Goal: Task Accomplishment & Management: Manage account settings

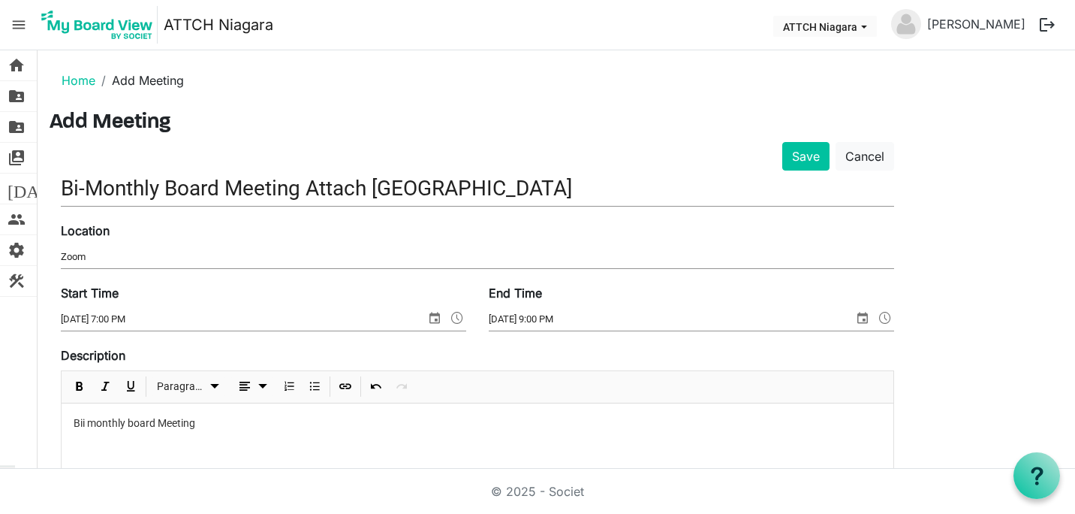
scroll to position [491, 0]
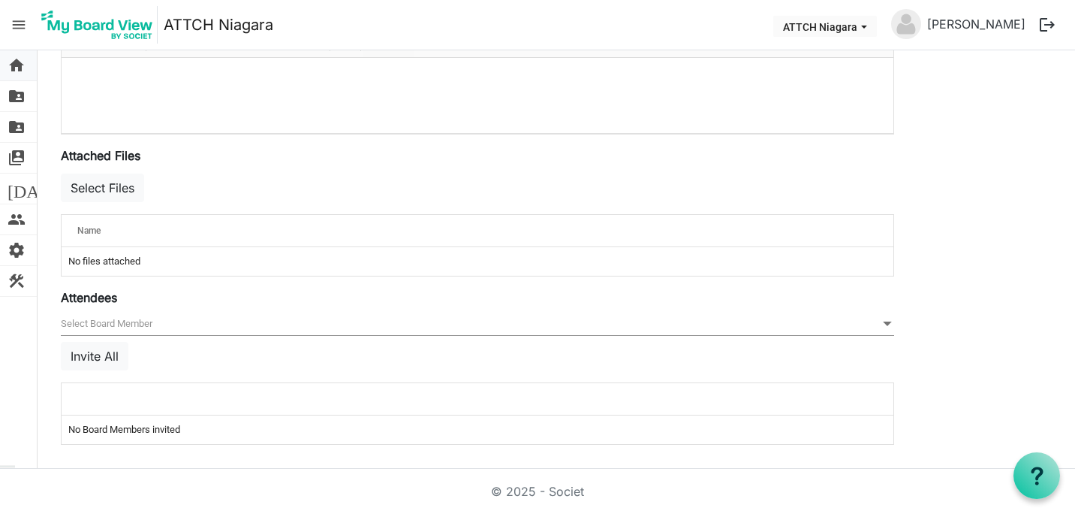
click at [14, 72] on span "home" at bounding box center [17, 65] width 18 height 30
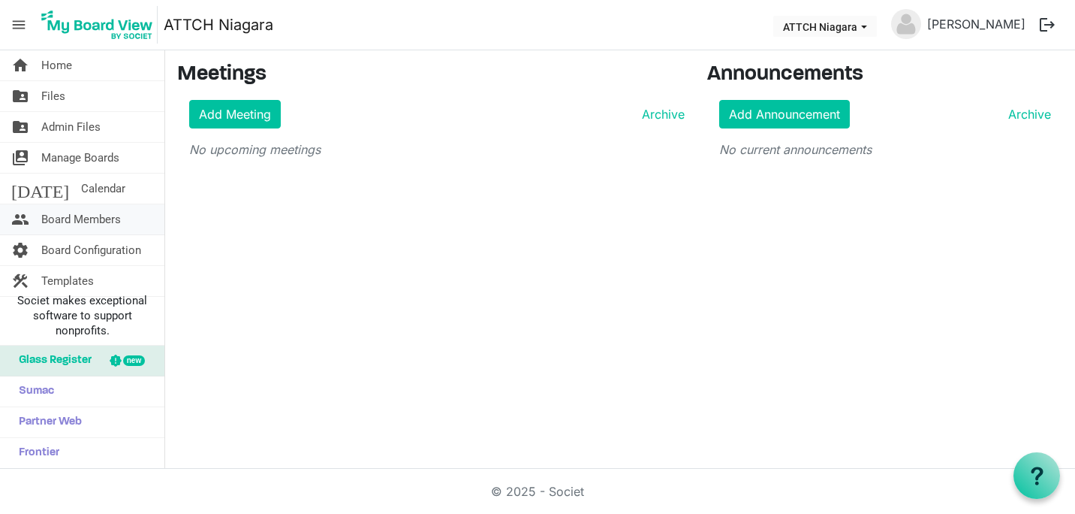
click at [73, 213] on span "Board Members" at bounding box center [81, 219] width 80 height 30
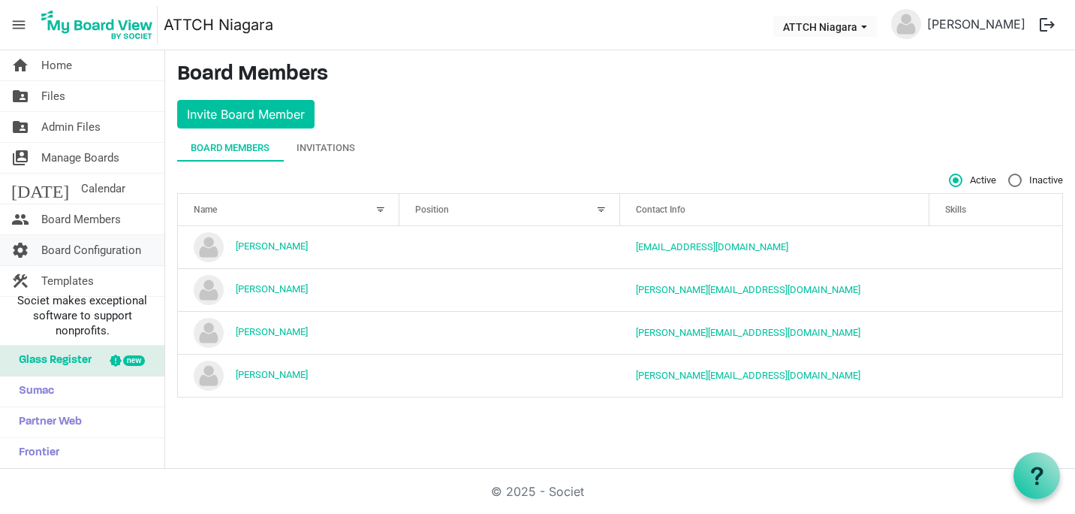
click at [74, 257] on span "Board Configuration" at bounding box center [91, 250] width 100 height 30
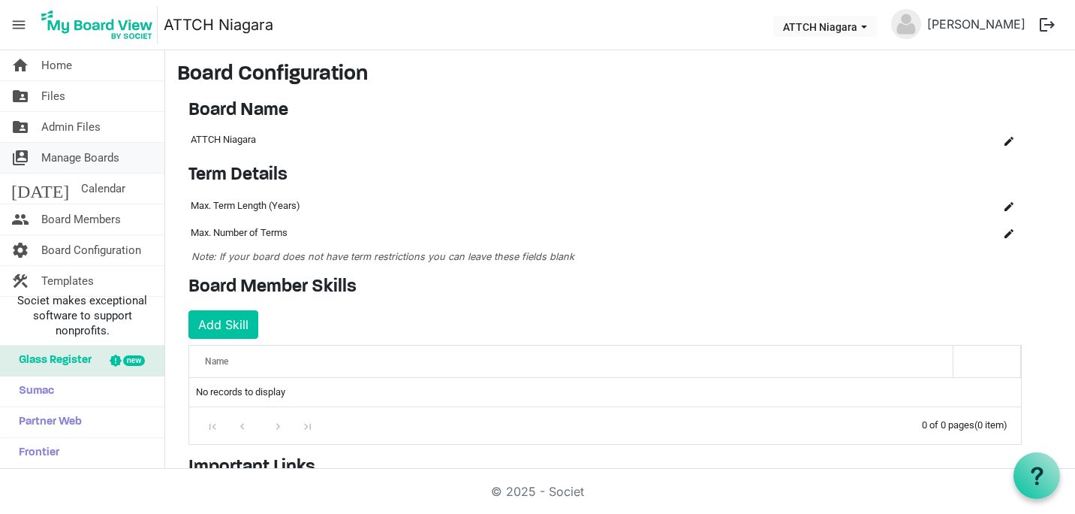
click at [60, 164] on span "Manage Boards" at bounding box center [80, 158] width 78 height 30
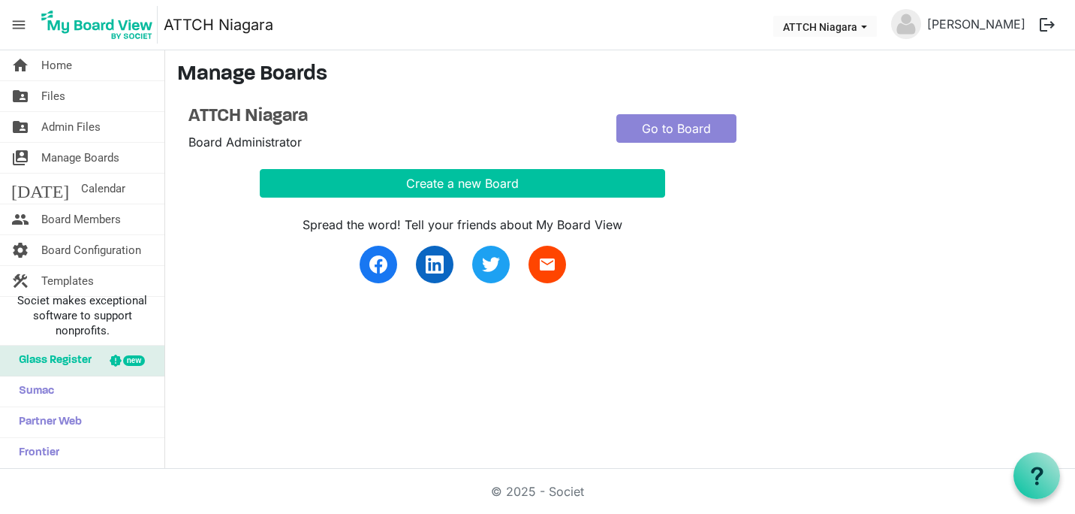
click at [921, 25] on img at bounding box center [906, 24] width 30 height 30
click at [871, 25] on span "ATTCH Niagara dropdownbutton" at bounding box center [864, 27] width 14 height 6
click at [948, 83] on h3 "Manage Boards" at bounding box center [620, 75] width 886 height 26
click at [66, 68] on span "Home" at bounding box center [56, 65] width 31 height 30
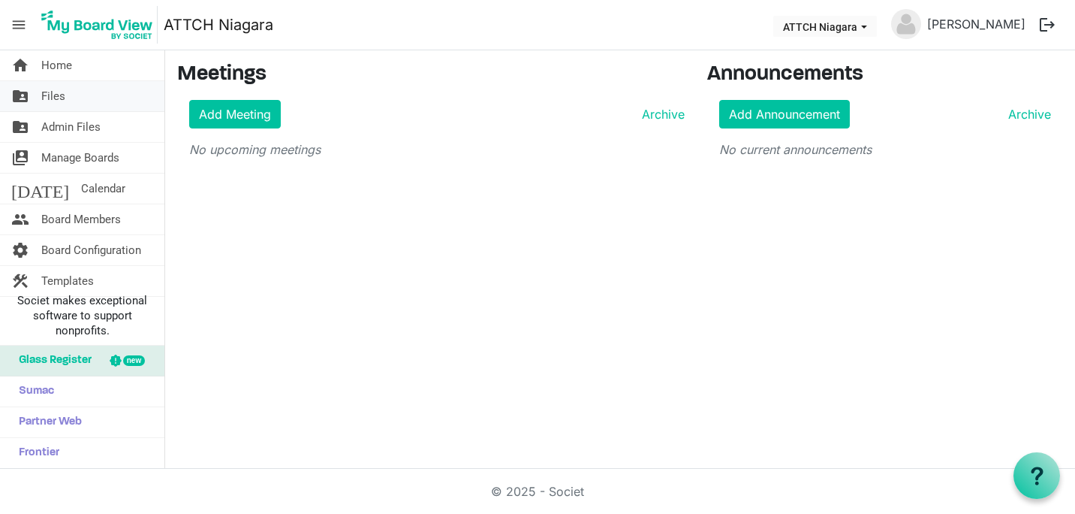
click at [60, 101] on span "Files" at bounding box center [53, 96] width 24 height 30
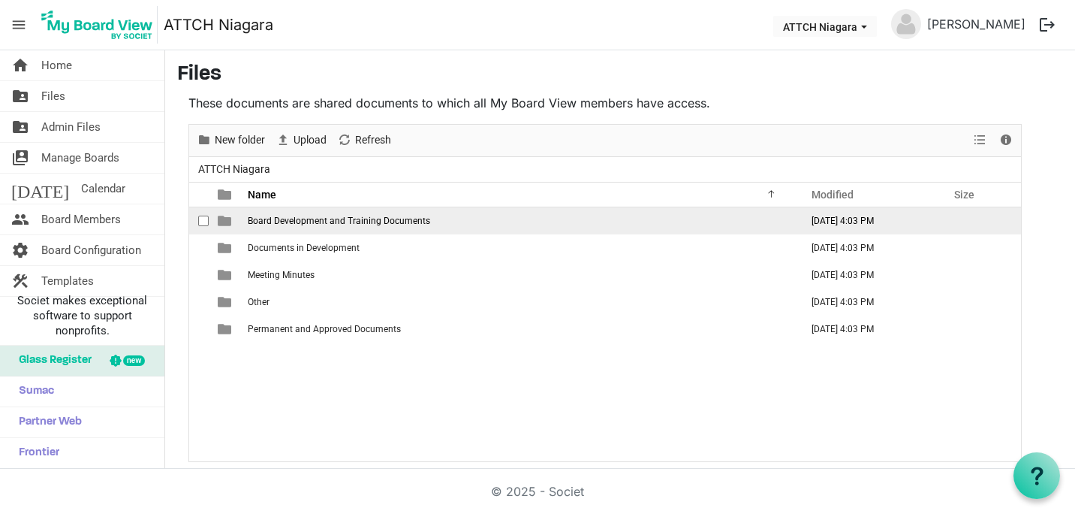
click at [349, 220] on span "Board Development and Training Documents" at bounding box center [339, 220] width 182 height 11
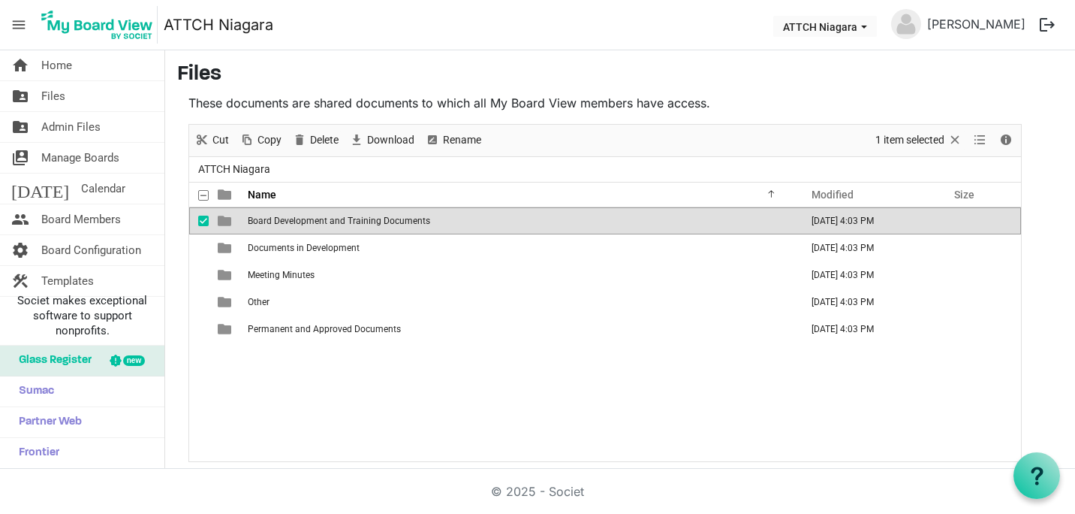
click at [349, 220] on span "Board Development and Training Documents" at bounding box center [339, 220] width 182 height 11
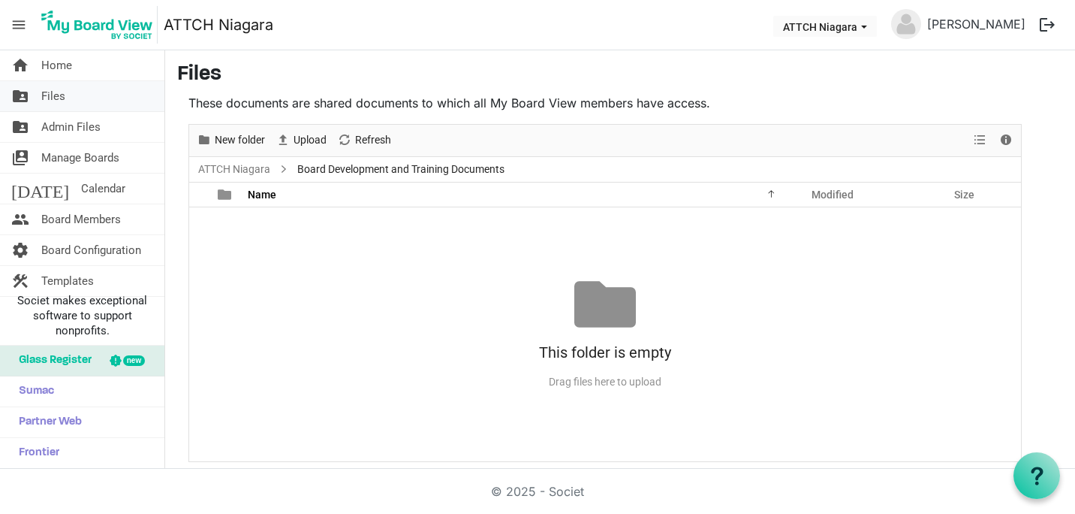
click at [81, 92] on link "folder_shared Files" at bounding box center [82, 96] width 164 height 30
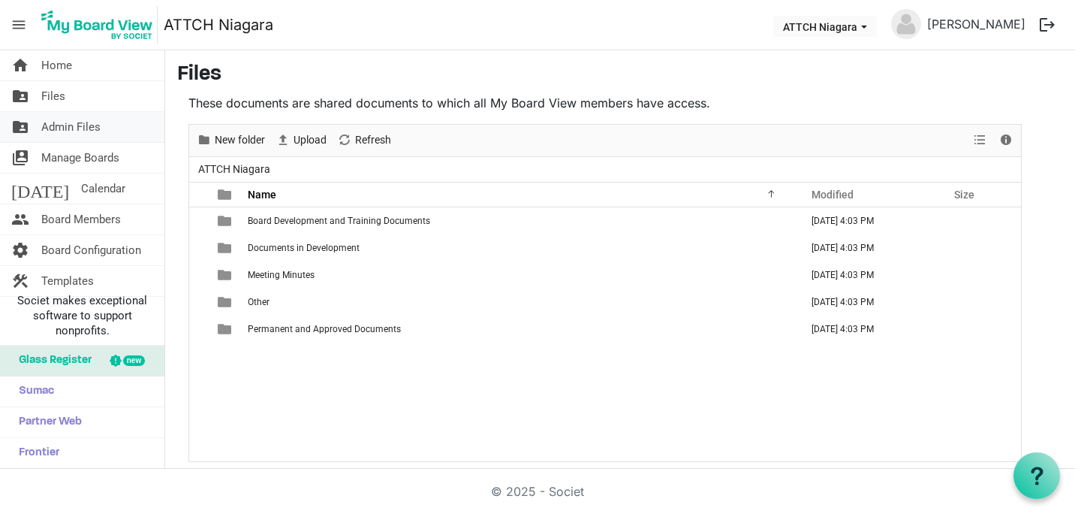
click at [89, 125] on span "Admin Files" at bounding box center [70, 127] width 59 height 30
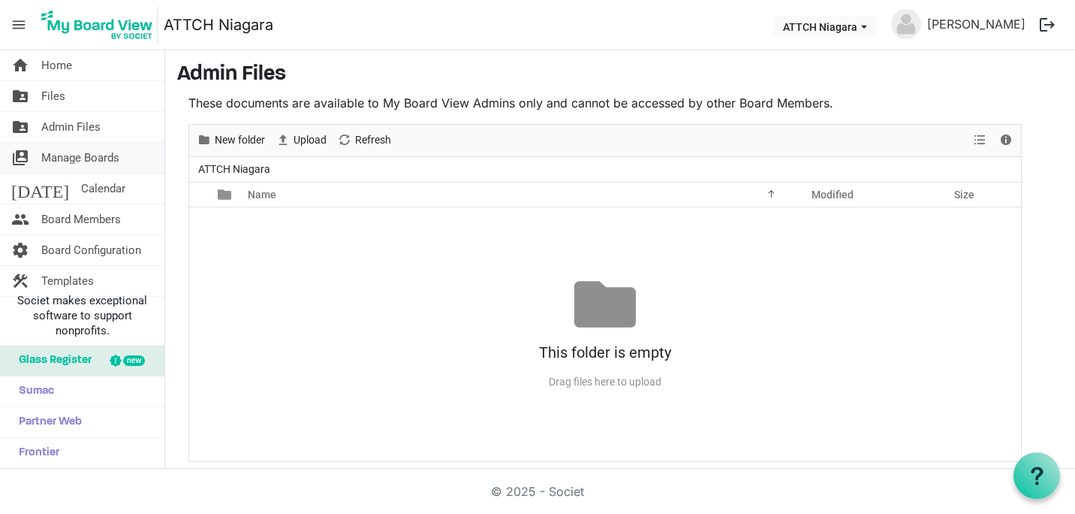
click at [80, 158] on span "Manage Boards" at bounding box center [80, 158] width 78 height 30
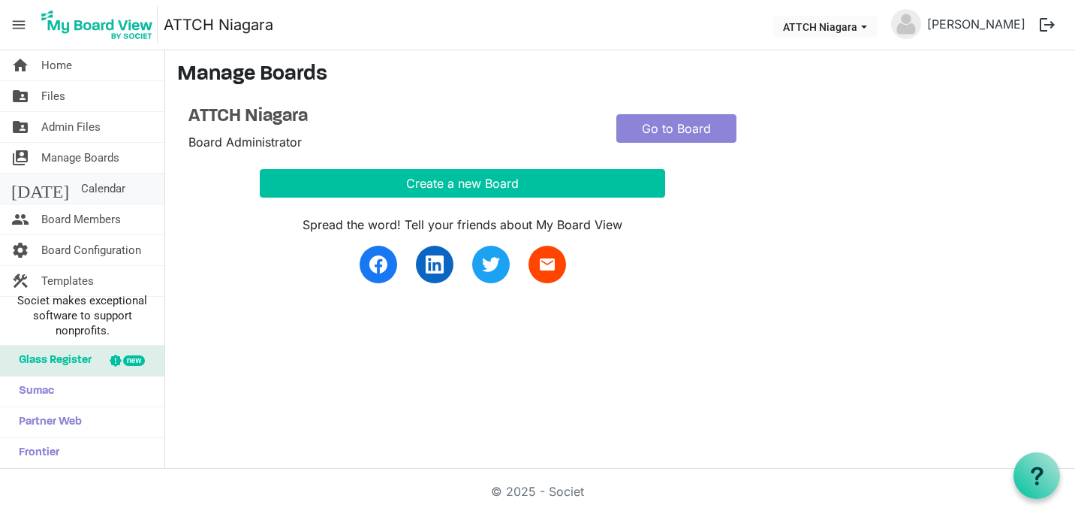
click at [81, 185] on span "Calendar" at bounding box center [103, 188] width 44 height 30
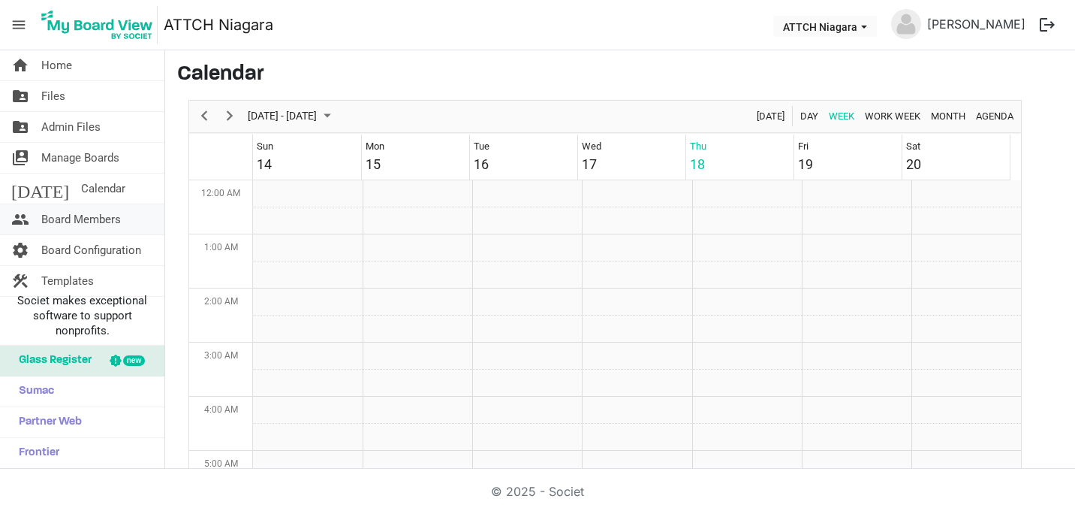
scroll to position [487, 0]
click at [62, 214] on span "Board Members" at bounding box center [81, 219] width 80 height 30
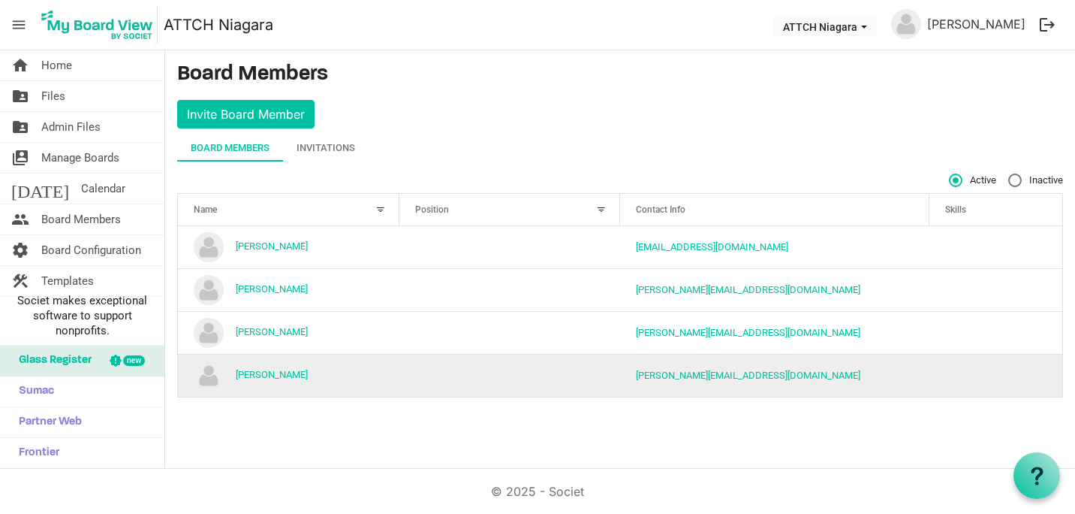
click at [201, 381] on img "Lori Gill is template cell column header Name" at bounding box center [209, 375] width 30 height 30
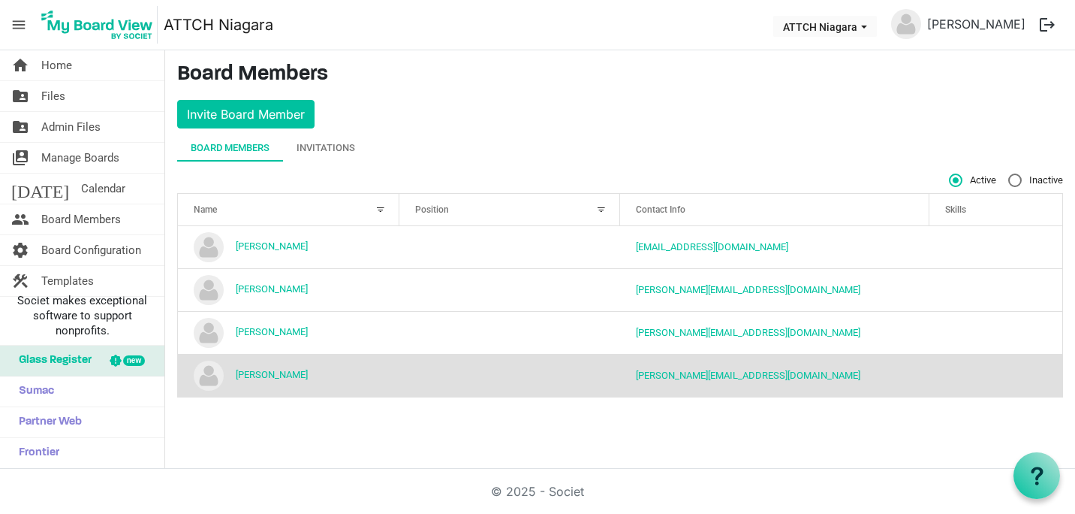
click at [604, 211] on div at bounding box center [601, 209] width 17 height 17
click at [601, 209] on div at bounding box center [601, 209] width 17 height 17
click at [439, 206] on span "Position" at bounding box center [432, 209] width 34 height 11
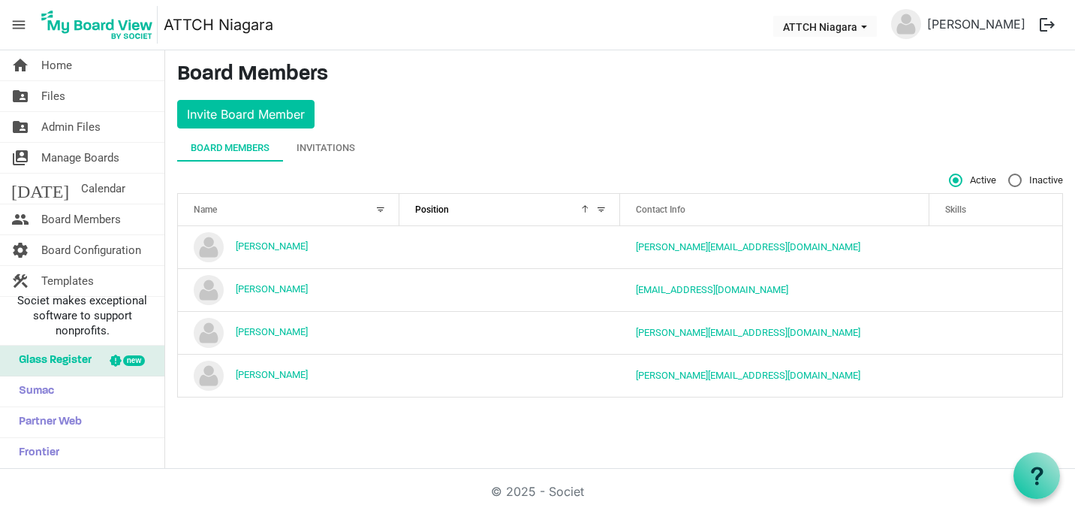
click at [378, 203] on div at bounding box center [380, 209] width 17 height 17
click at [348, 143] on div "Invitations" at bounding box center [326, 147] width 59 height 15
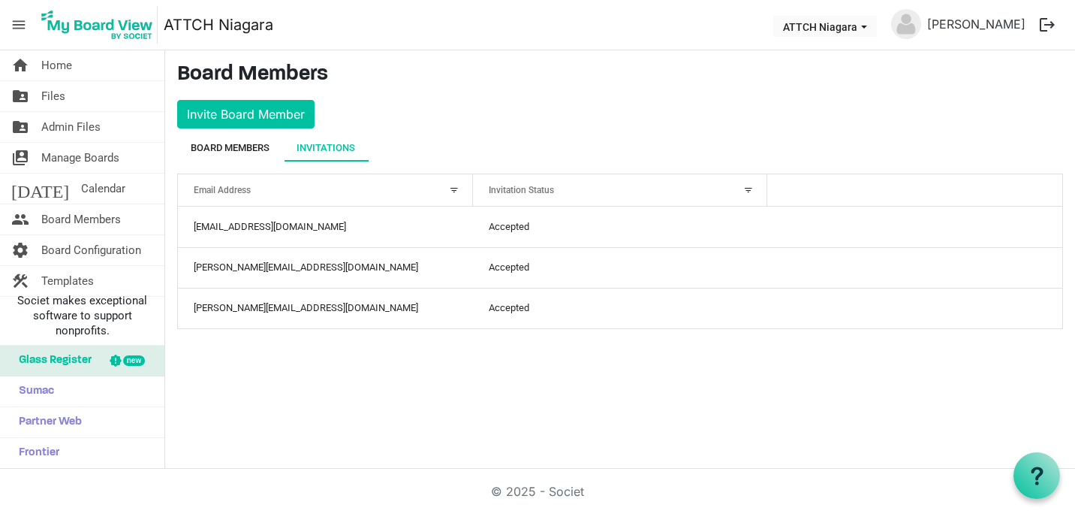
click at [260, 142] on div "Board Members" at bounding box center [230, 147] width 79 height 15
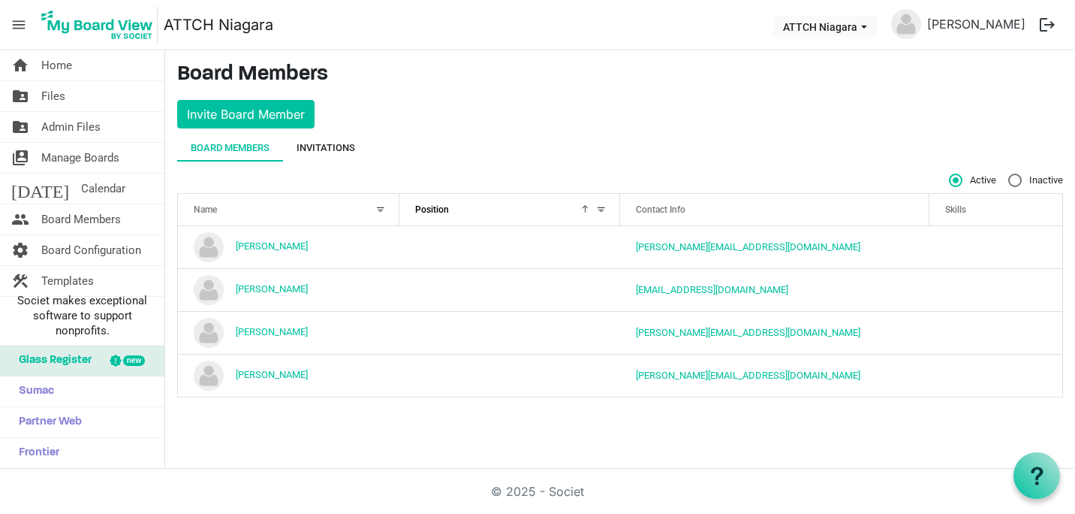
click at [329, 155] on div "Invitations" at bounding box center [326, 147] width 59 height 15
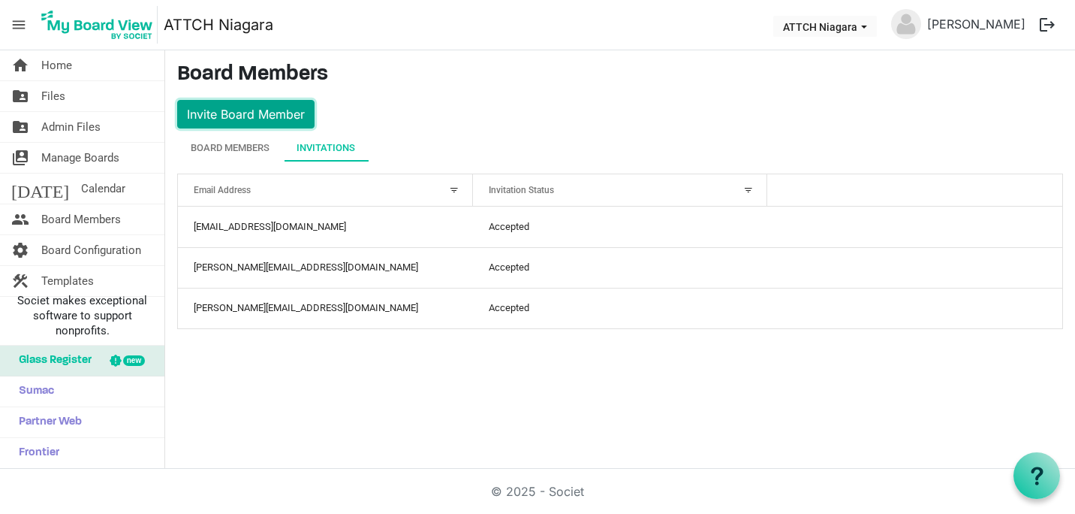
click at [258, 116] on button "Invite Board Member" at bounding box center [245, 114] width 137 height 29
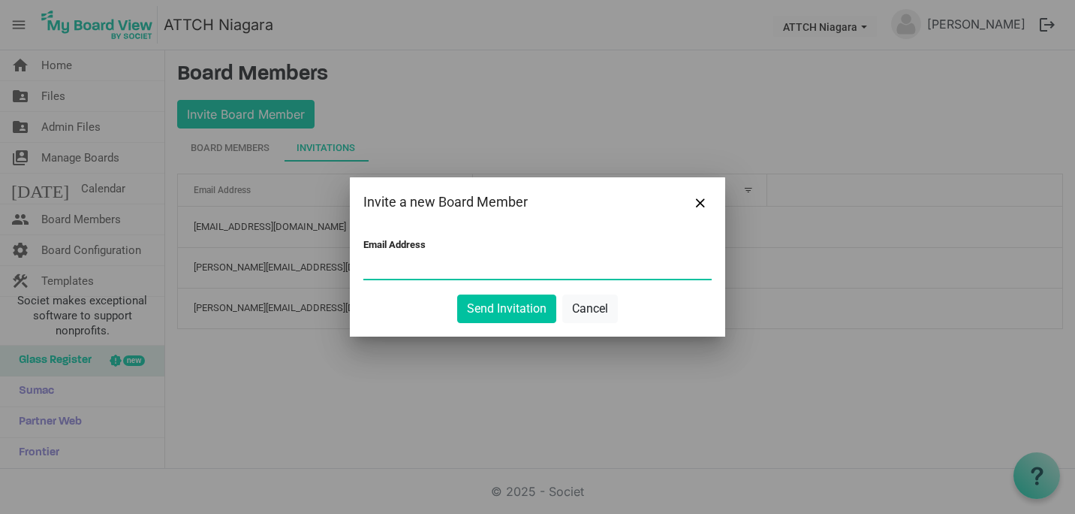
click at [396, 264] on input "Email Address" at bounding box center [537, 267] width 348 height 23
paste input "[EMAIL_ADDRESS][DOMAIN_NAME]"
type input "poppy.gilliam5@gmail.com"
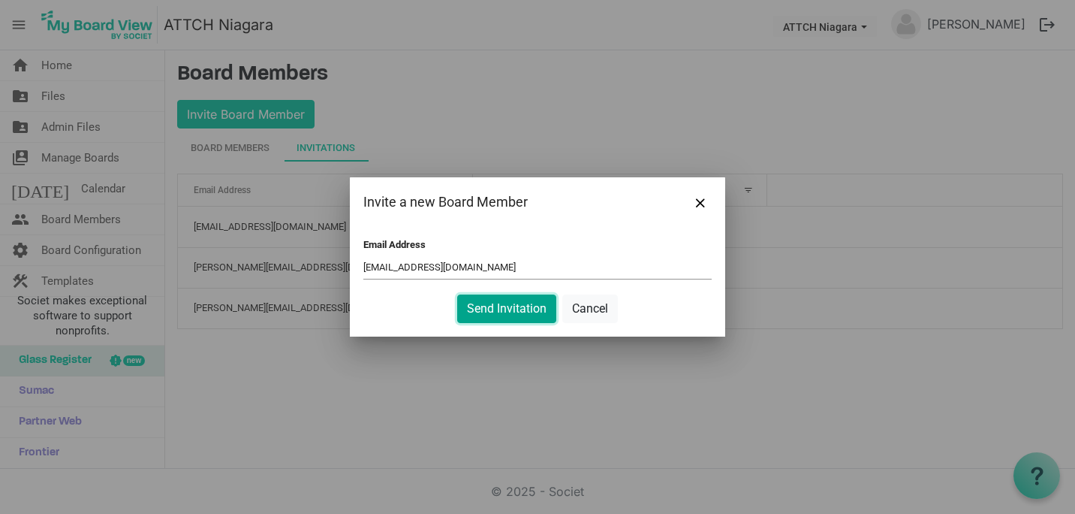
click at [484, 313] on button "Send Invitation" at bounding box center [506, 308] width 99 height 29
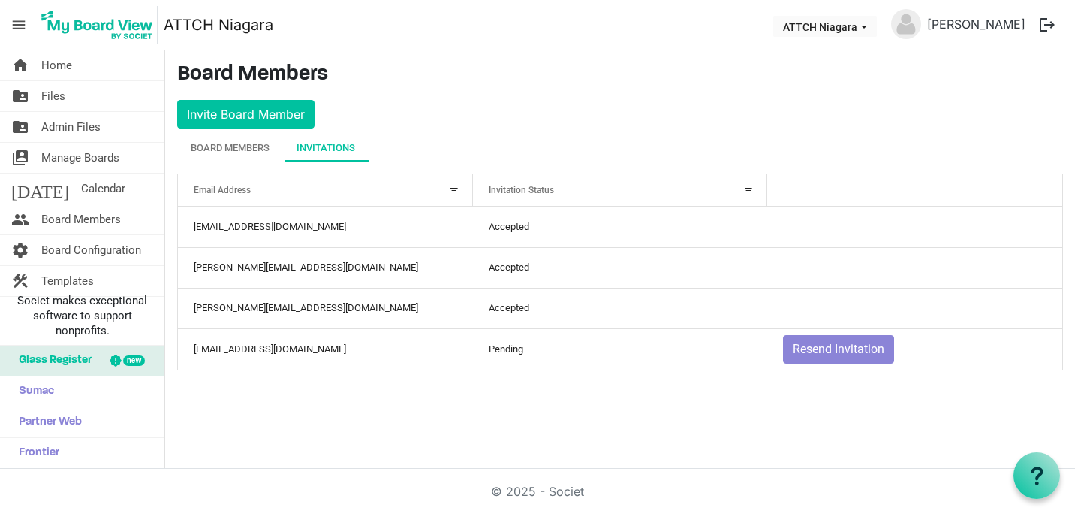
click at [19, 23] on span "menu" at bounding box center [19, 25] width 29 height 29
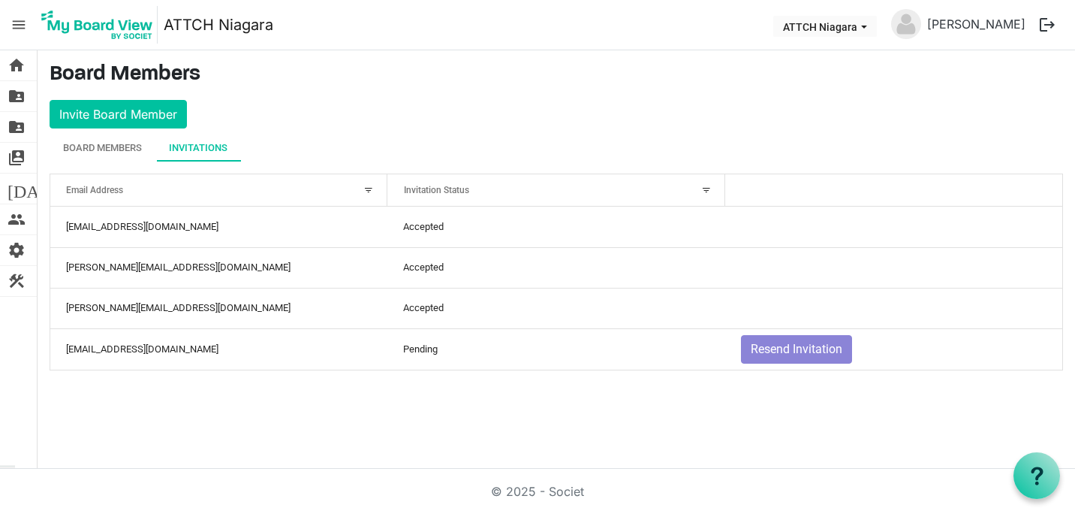
click at [19, 26] on span "menu" at bounding box center [19, 25] width 29 height 29
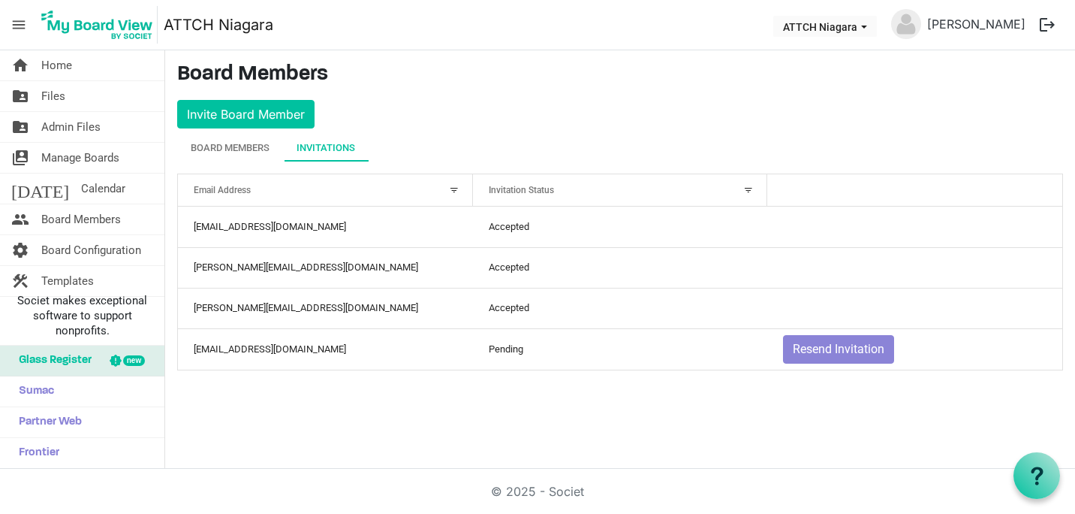
click at [339, 144] on div "Invitations" at bounding box center [326, 147] width 59 height 15
click at [276, 113] on button "Invite Board Member" at bounding box center [245, 114] width 137 height 29
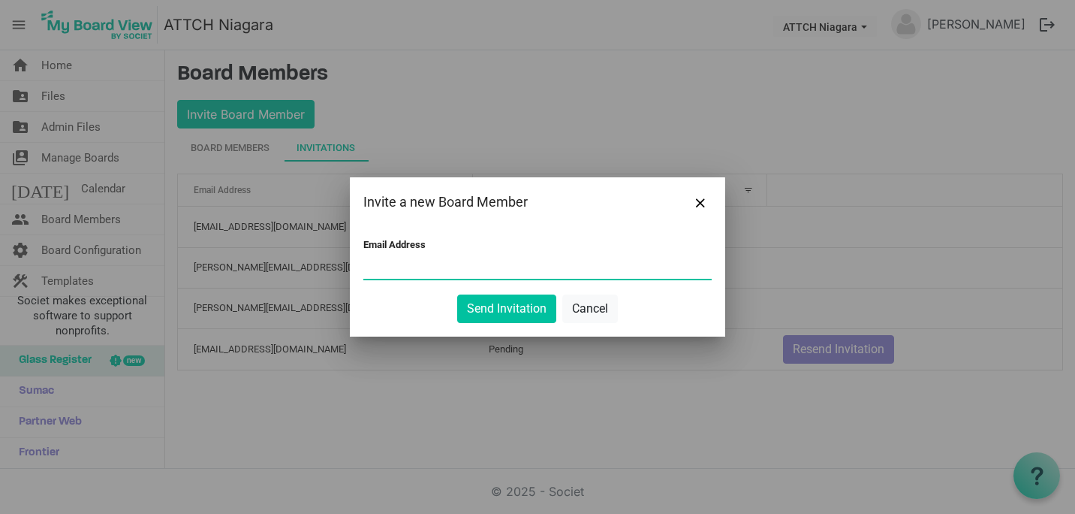
click at [387, 267] on input "Email Address" at bounding box center [537, 267] width 348 height 23
paste input "timpkaye1@gmail.com"
type input "timpkaye1@gmail.com"
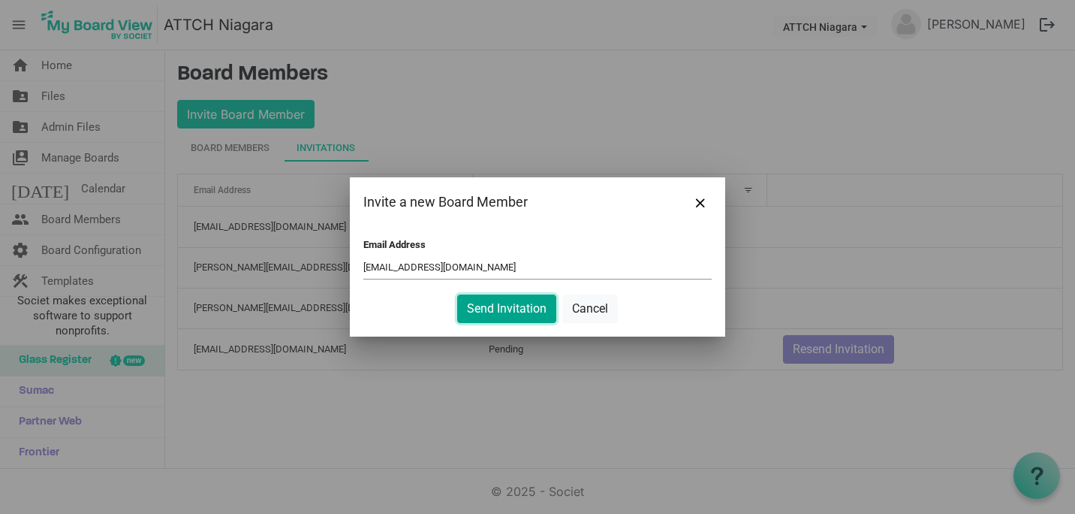
click at [505, 313] on button "Send Invitation" at bounding box center [506, 308] width 99 height 29
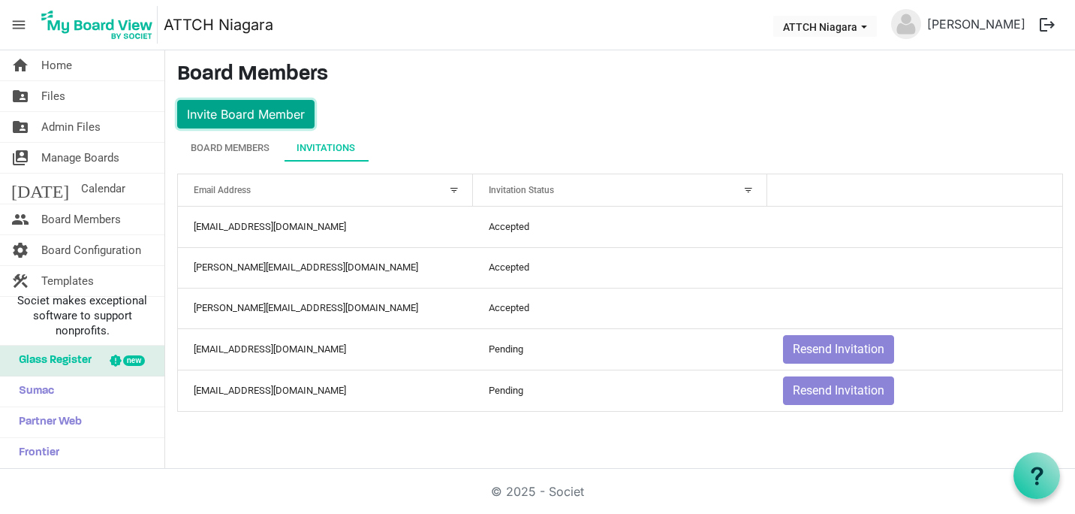
click at [269, 115] on button "Invite Board Member" at bounding box center [245, 114] width 137 height 29
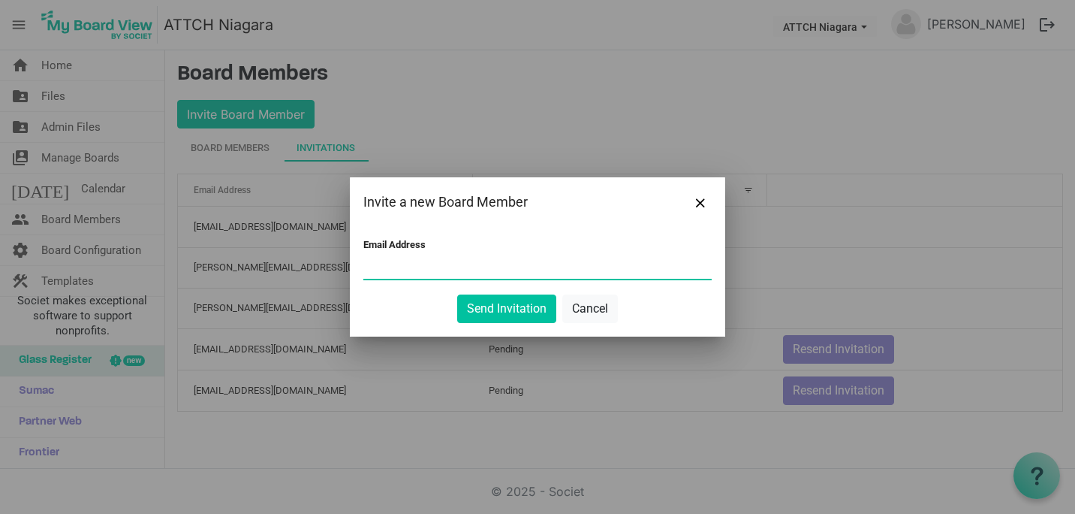
click at [420, 255] on div "Email Address" at bounding box center [537, 261] width 348 height 44
click at [417, 273] on input "Email Address" at bounding box center [537, 267] width 348 height 23
paste input "briansimpson.lawyer@gmail.com"
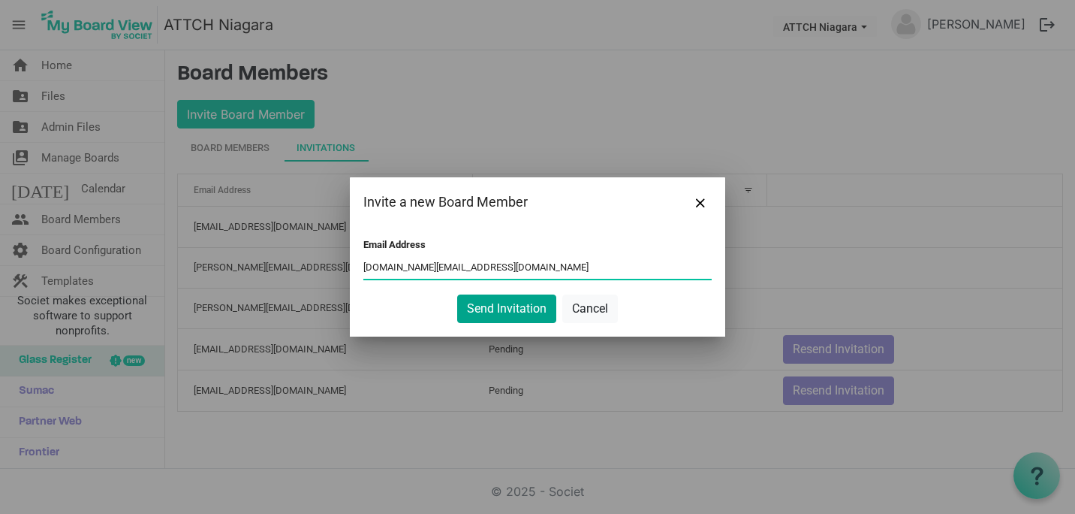
type input "briansimpson.lawyer@gmail.com"
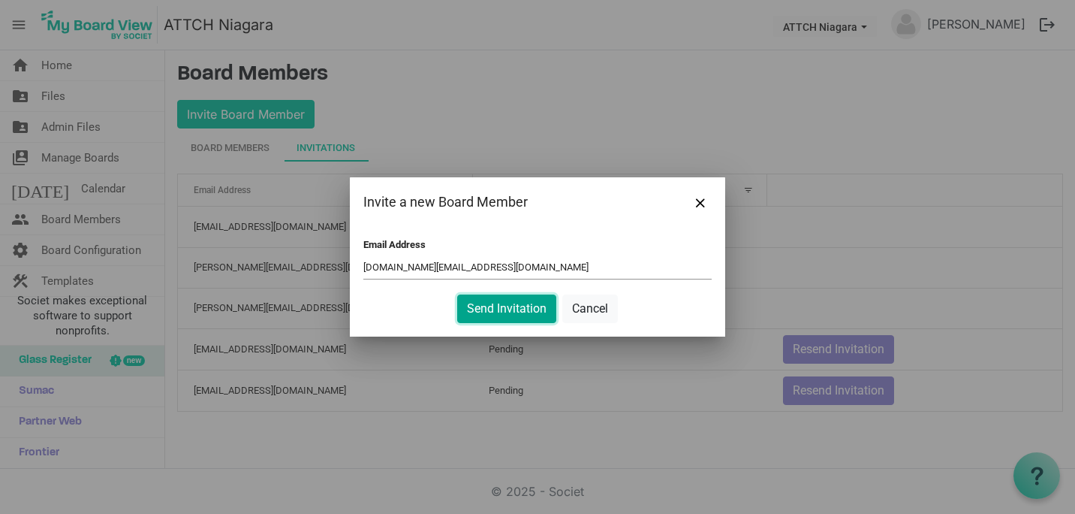
click at [517, 302] on button "Send Invitation" at bounding box center [506, 308] width 99 height 29
click at [475, 315] on button "Send Invitation" at bounding box center [506, 308] width 99 height 29
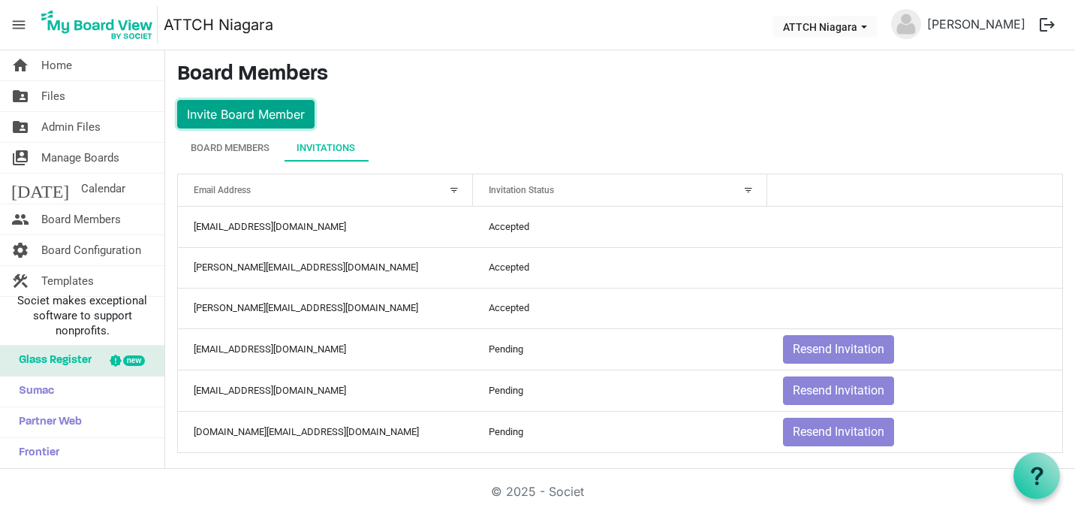
click at [289, 112] on button "Invite Board Member" at bounding box center [245, 114] width 137 height 29
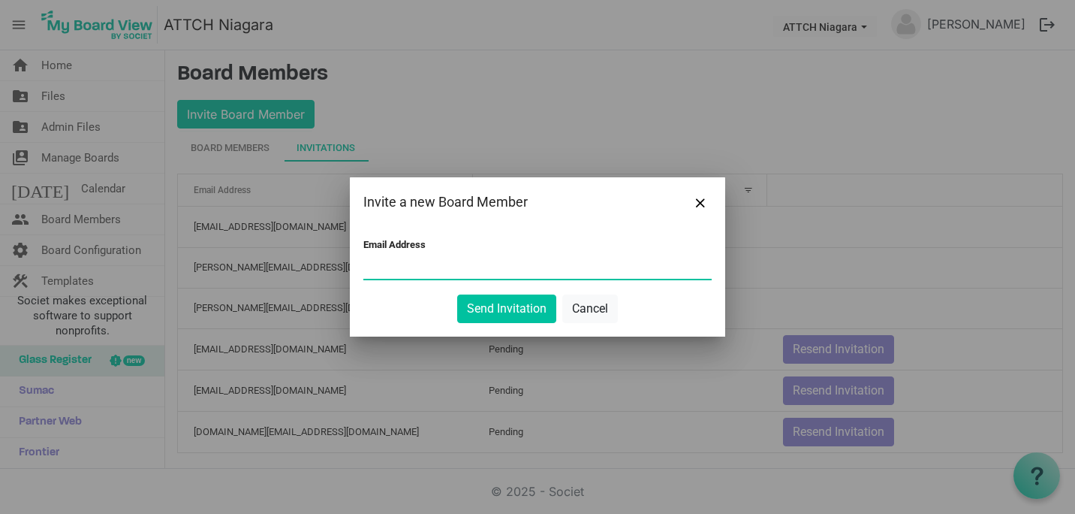
click at [387, 267] on input "Email Address" at bounding box center [537, 267] width 348 height 23
paste input "ivalyntb@gmail.com"
type input "ivalyntb@gmail.com"
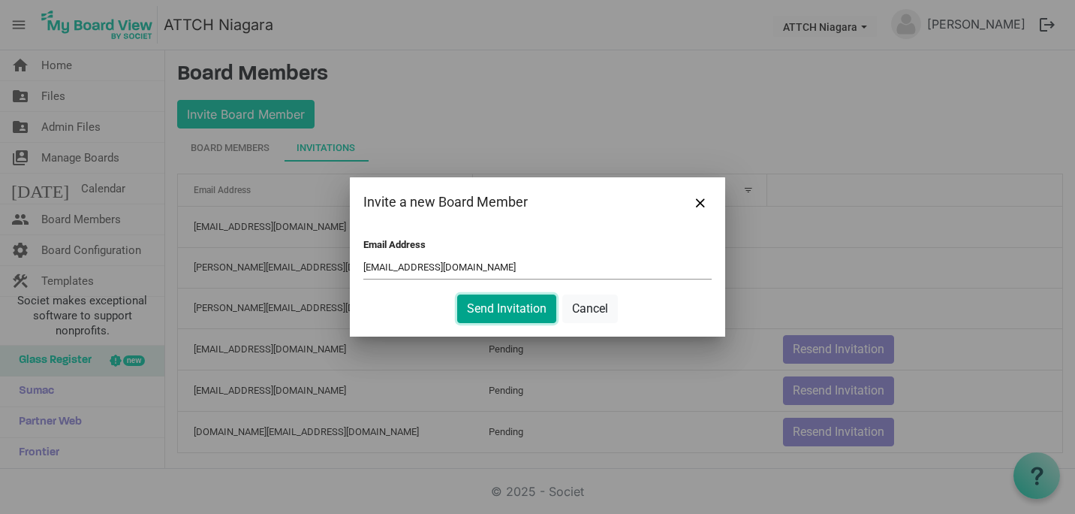
click at [511, 316] on button "Send Invitation" at bounding box center [506, 308] width 99 height 29
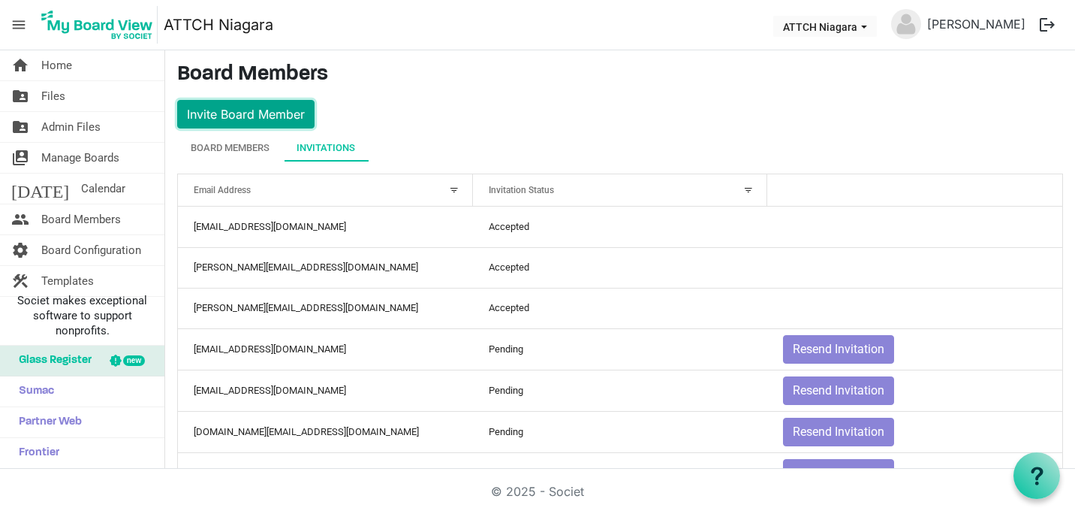
click at [285, 114] on button "Invite Board Member" at bounding box center [245, 114] width 137 height 29
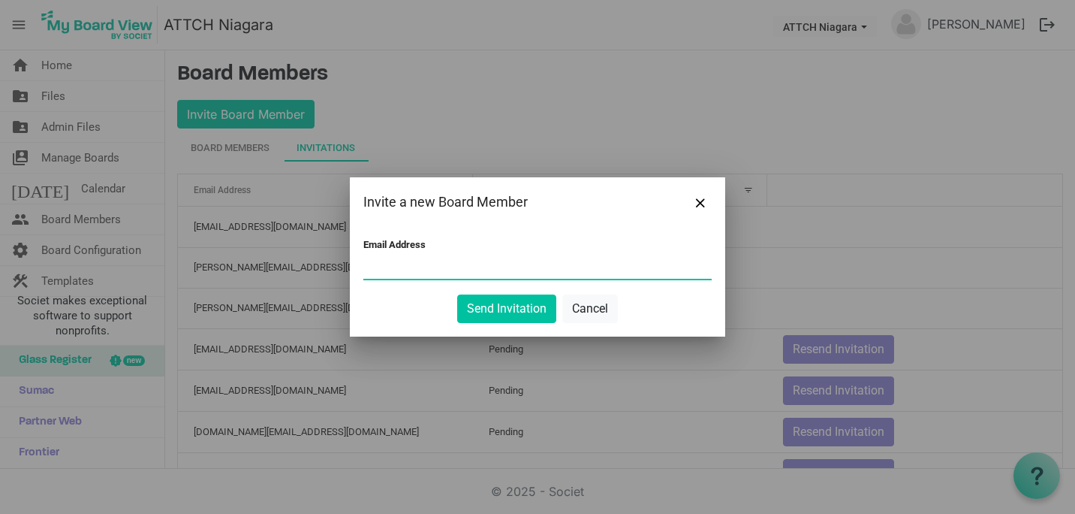
click at [377, 264] on input "Email Address" at bounding box center [537, 267] width 348 height 23
paste input "jmariejones56@gmail.com"
type input "jmariejones56@gmail.com"
click at [479, 305] on button "Send Invitation" at bounding box center [506, 308] width 99 height 29
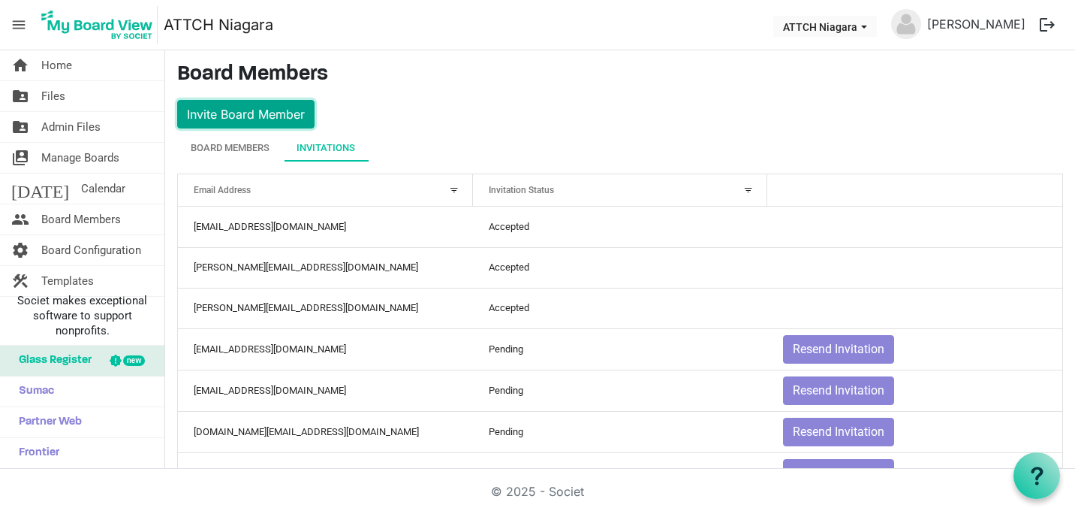
click at [296, 114] on button "Invite Board Member" at bounding box center [245, 114] width 137 height 29
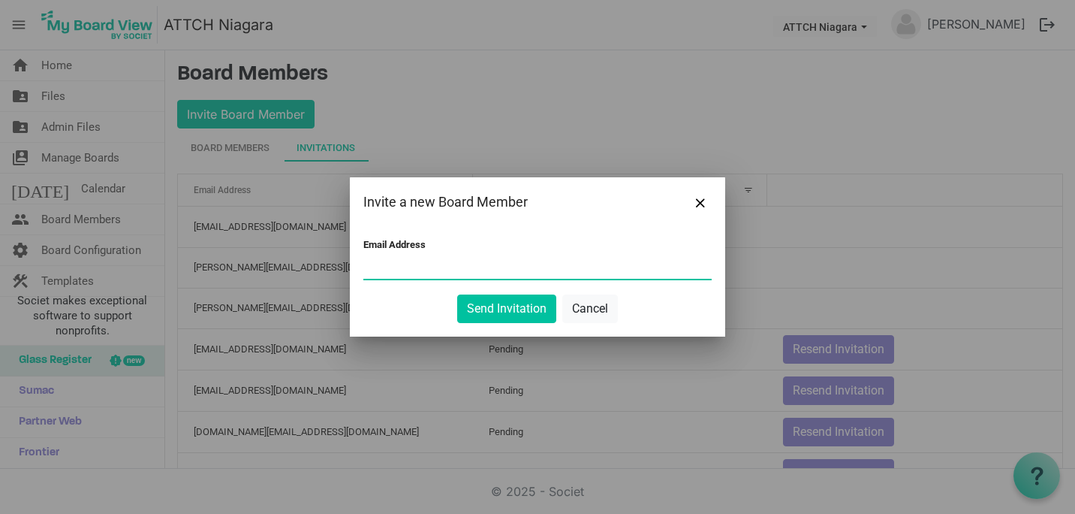
click at [373, 271] on input "Email Address" at bounding box center [537, 267] width 348 height 23
paste input "chelatchford@gmail.com"
type input "chelatchford@gmail.com"
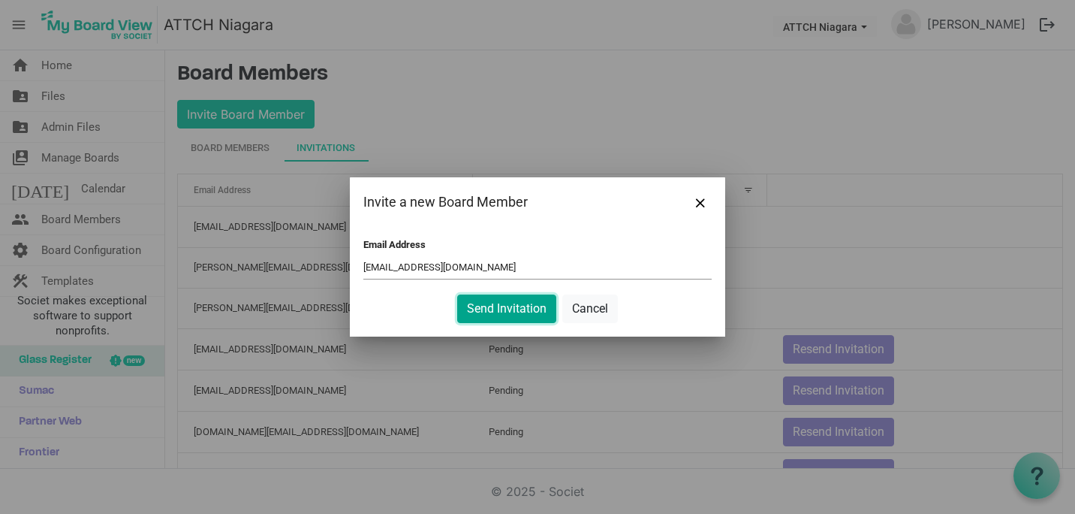
click at [502, 314] on button "Send Invitation" at bounding box center [506, 308] width 99 height 29
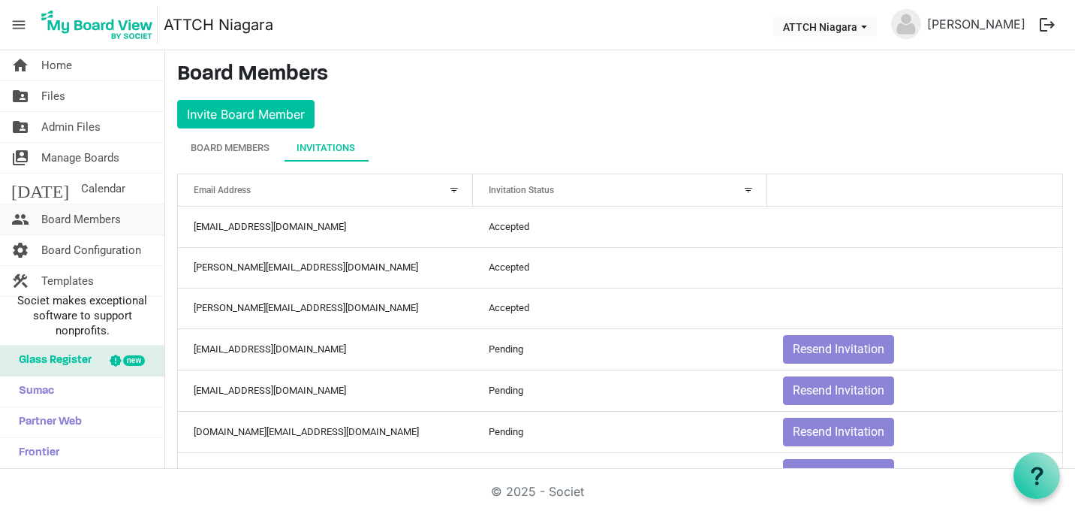
click at [92, 217] on span "Board Members" at bounding box center [81, 219] width 80 height 30
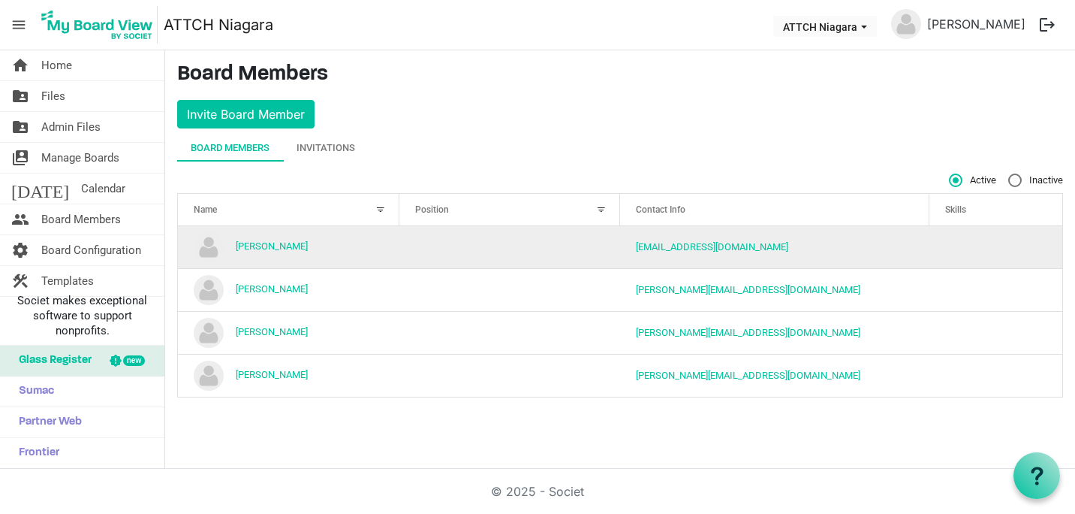
click at [506, 240] on td "column header Position" at bounding box center [509, 247] width 221 height 42
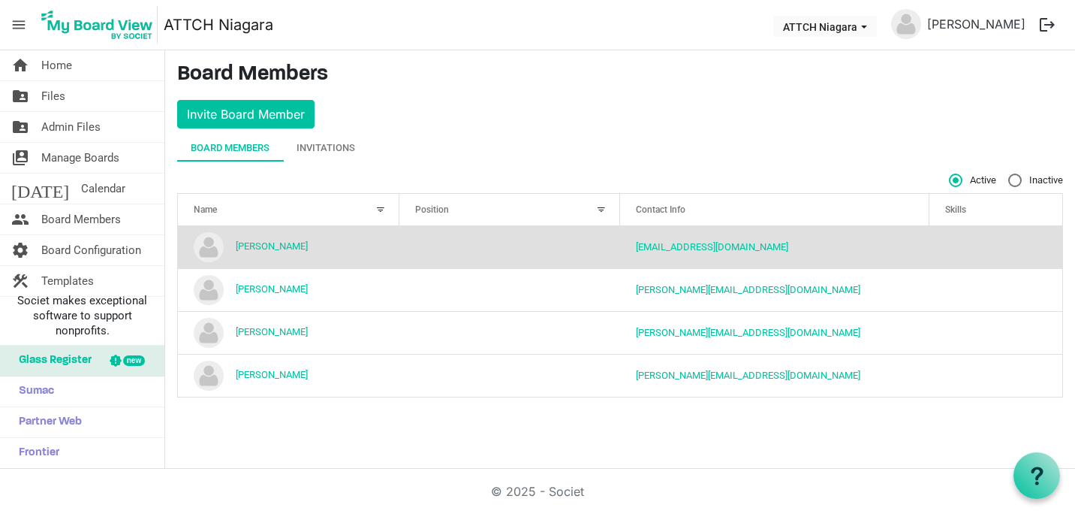
click at [506, 240] on td "column header Position" at bounding box center [509, 247] width 221 height 42
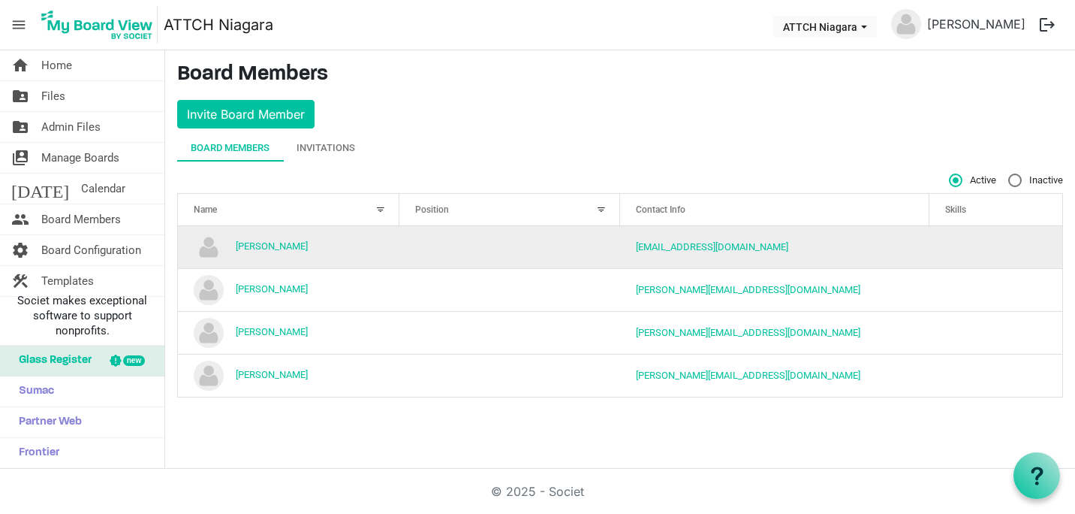
click at [506, 240] on td "column header Position" at bounding box center [509, 247] width 221 height 42
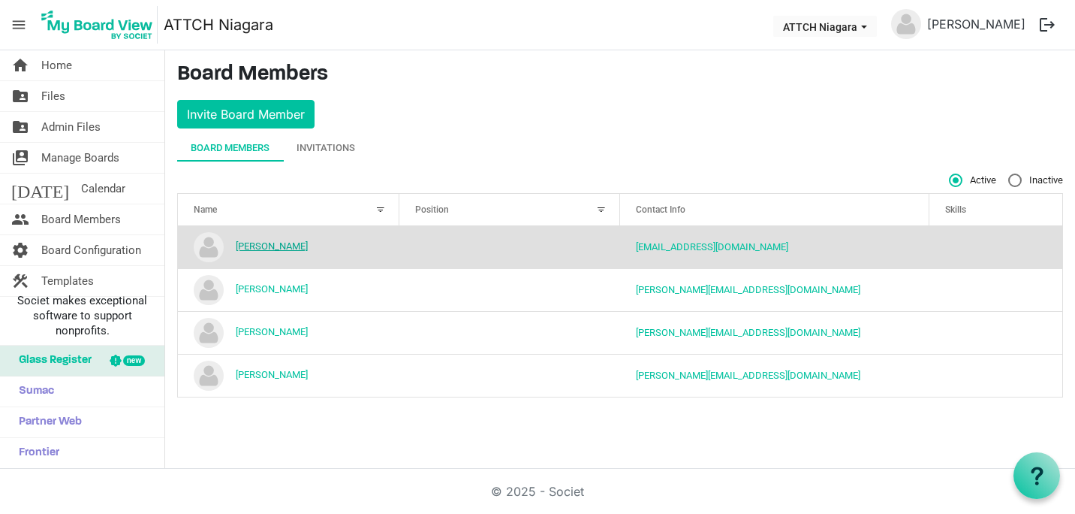
click at [258, 246] on link "Gail Richardson" at bounding box center [272, 245] width 72 height 11
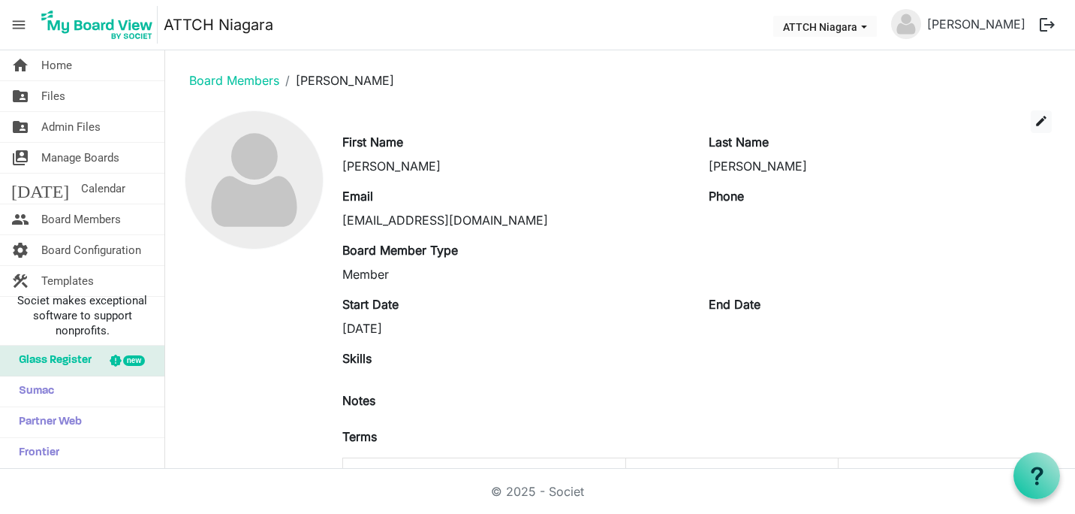
click at [451, 252] on label "Board Member Type" at bounding box center [400, 250] width 116 height 18
click at [1035, 115] on span "edit" at bounding box center [1042, 121] width 14 height 14
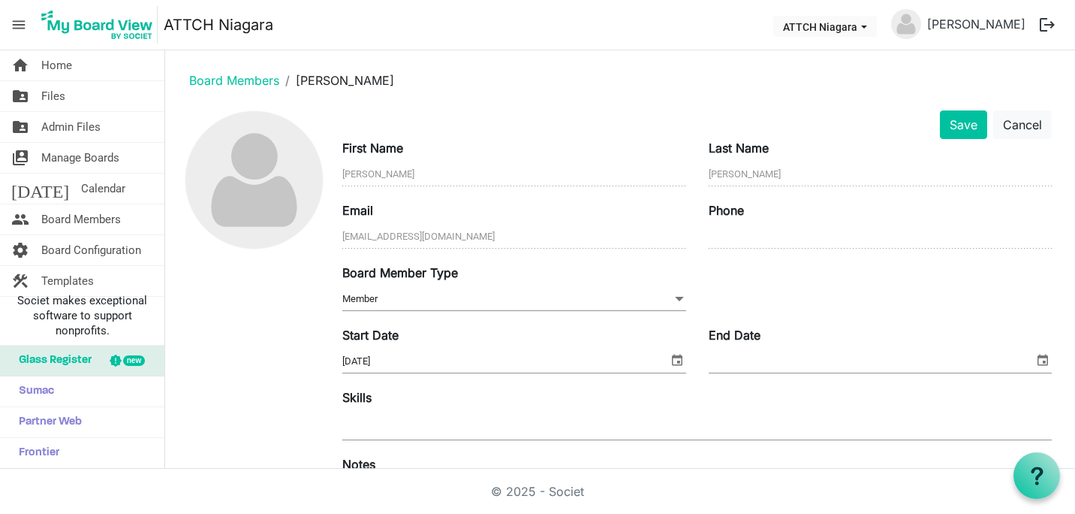
click at [673, 297] on span at bounding box center [680, 299] width 14 height 17
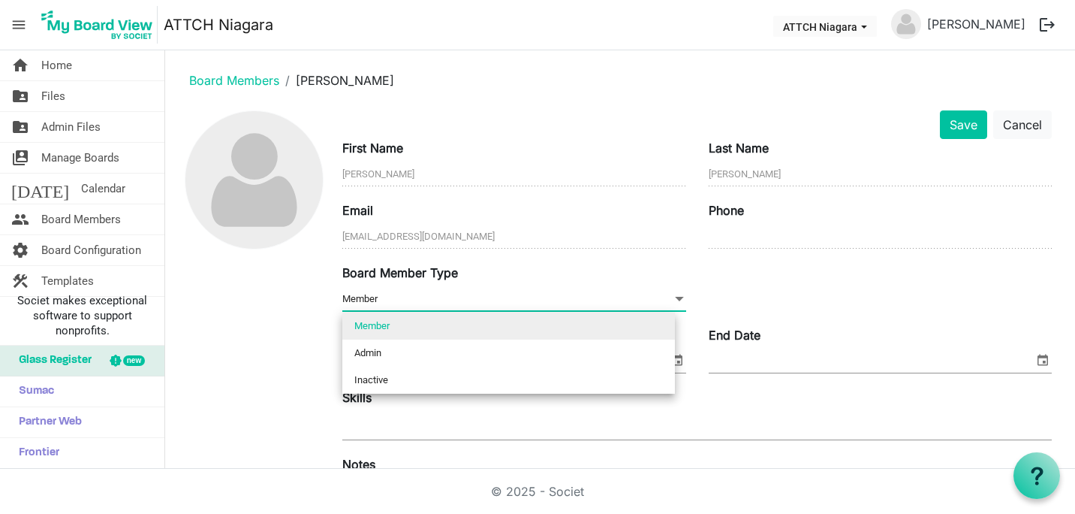
click at [673, 297] on span at bounding box center [680, 299] width 14 height 17
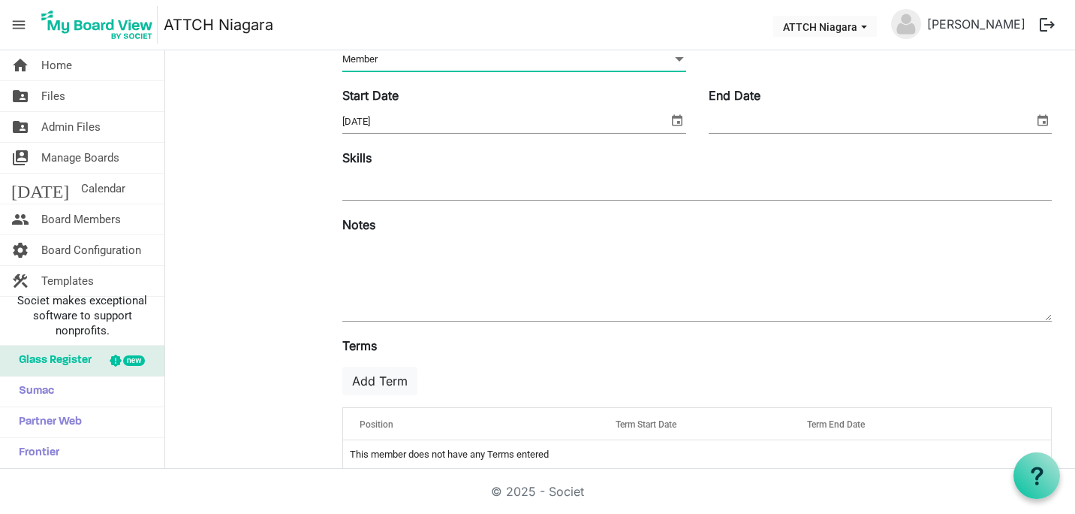
scroll to position [264, 0]
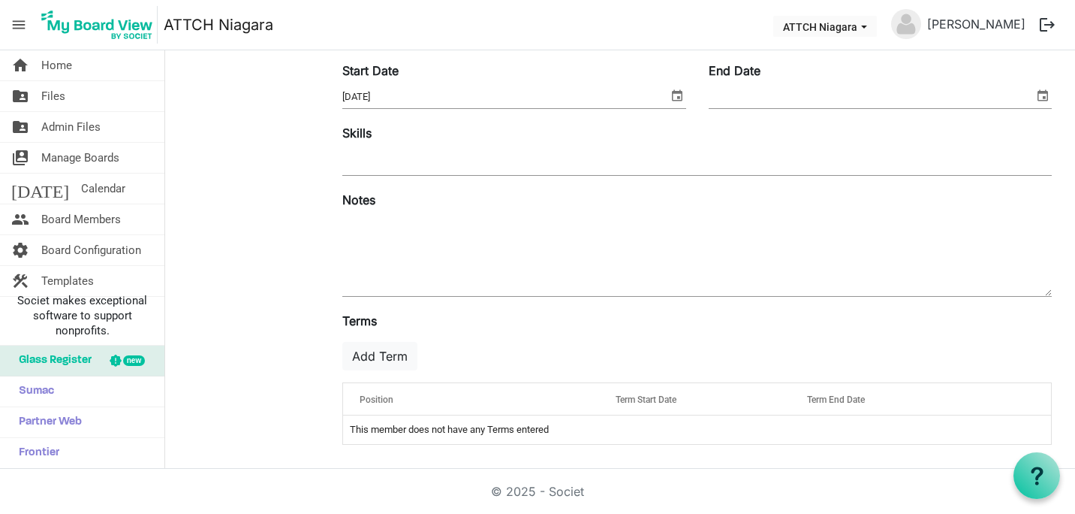
click at [429, 399] on div "Position" at bounding box center [471, 399] width 235 height 22
click at [420, 392] on div "Position" at bounding box center [471, 399] width 235 height 22
click at [377, 402] on span "Position" at bounding box center [377, 399] width 34 height 11
click at [517, 398] on div "Position" at bounding box center [471, 399] width 235 height 22
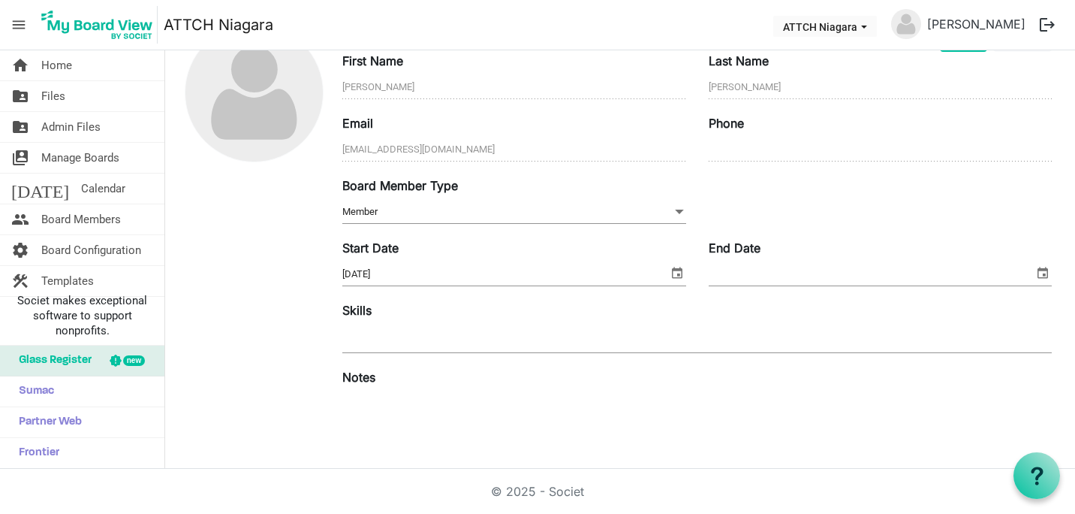
scroll to position [3, 0]
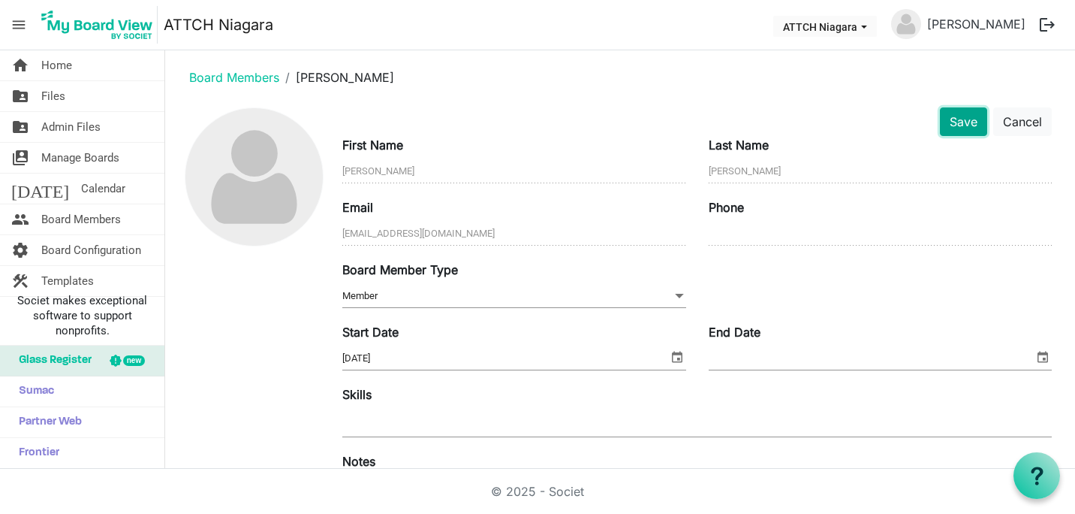
click at [957, 128] on button "Save" at bounding box center [963, 121] width 47 height 29
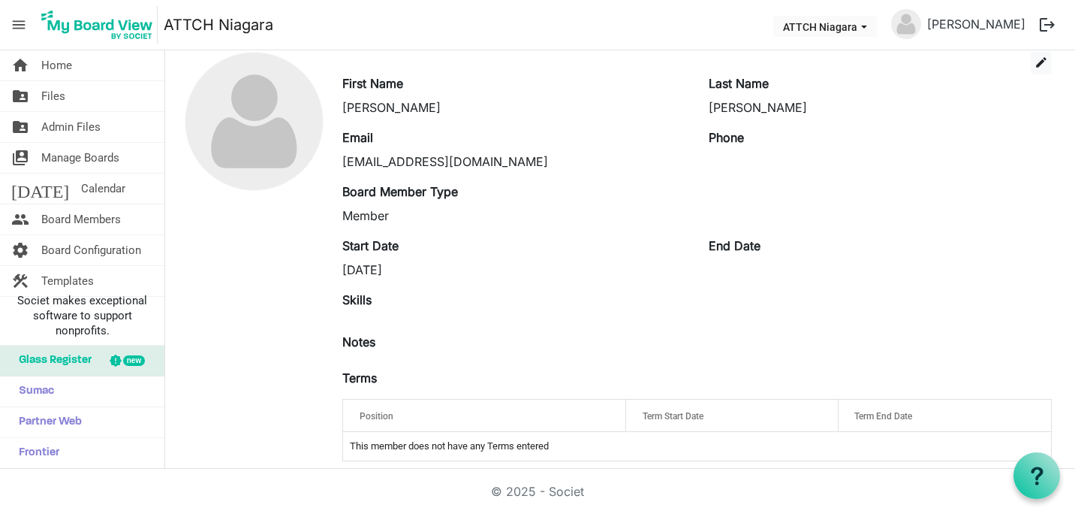
scroll to position [75, 0]
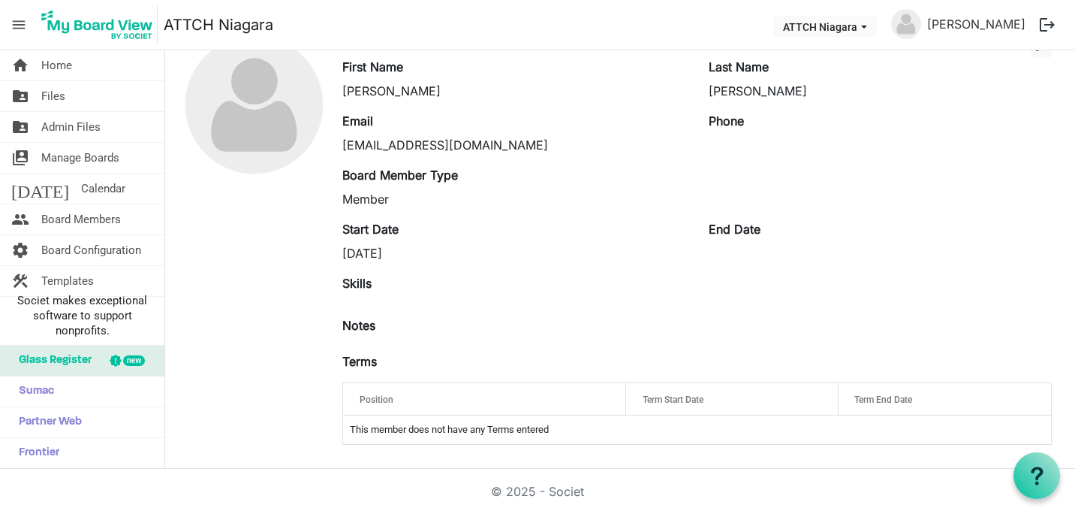
click at [570, 432] on td "This member does not have any Terms entered" at bounding box center [697, 429] width 708 height 29
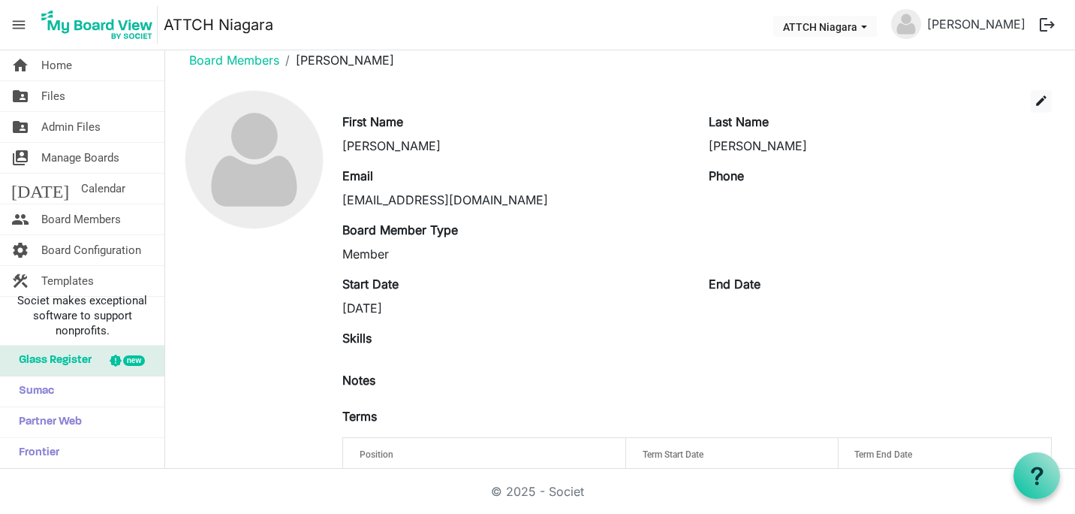
scroll to position [20, 0]
click at [1035, 98] on span "edit" at bounding box center [1042, 102] width 14 height 14
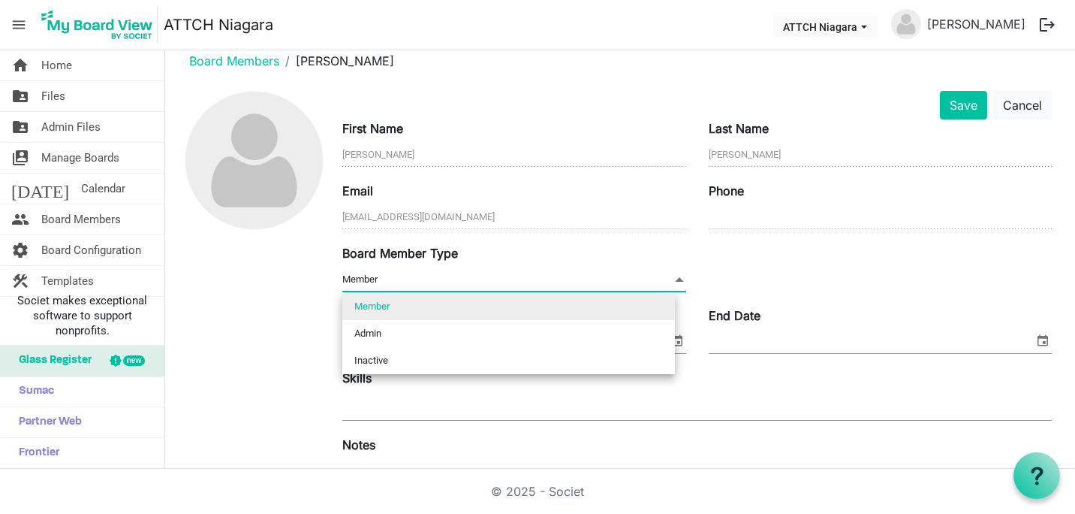
drag, startPoint x: 389, startPoint y: 278, endPoint x: 326, endPoint y: 282, distance: 63.2
click at [326, 282] on div "Save Cancel First Name Gail Last Name Richardson Email Richardsongail08@gmail.c…" at bounding box center [620, 396] width 886 height 610
click at [832, 255] on div "Board Member Type Member Member" at bounding box center [697, 275] width 732 height 62
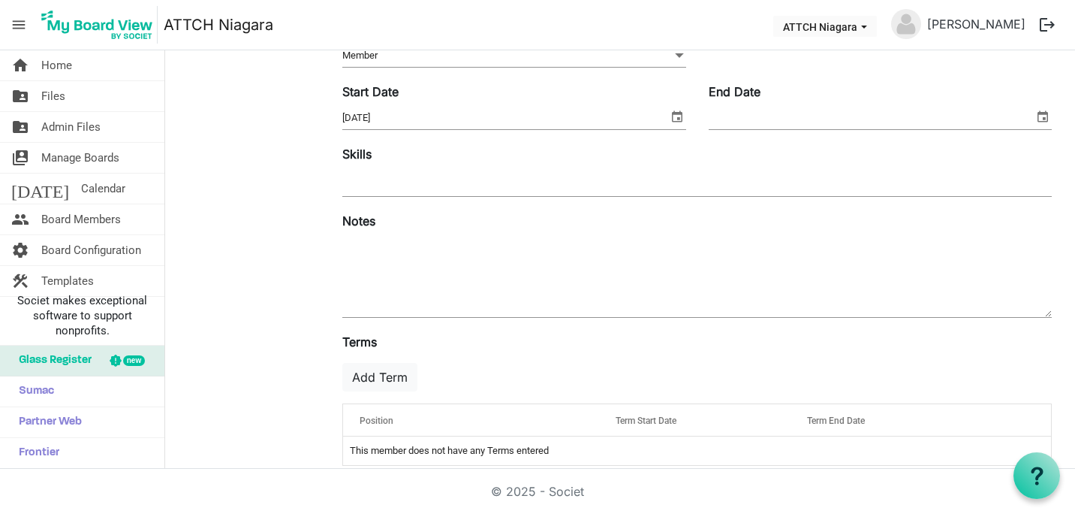
scroll to position [264, 0]
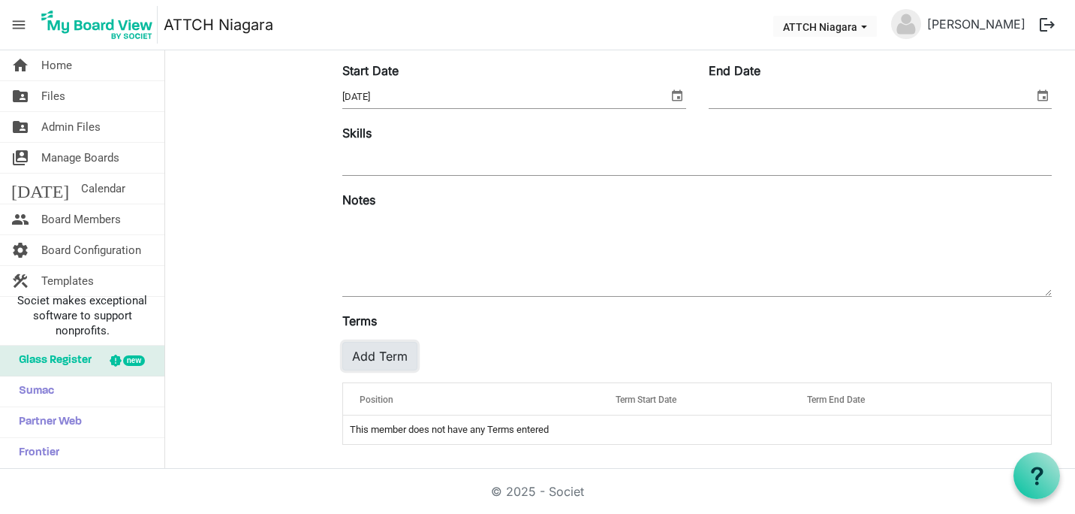
click at [380, 356] on button "Add Term" at bounding box center [379, 356] width 75 height 29
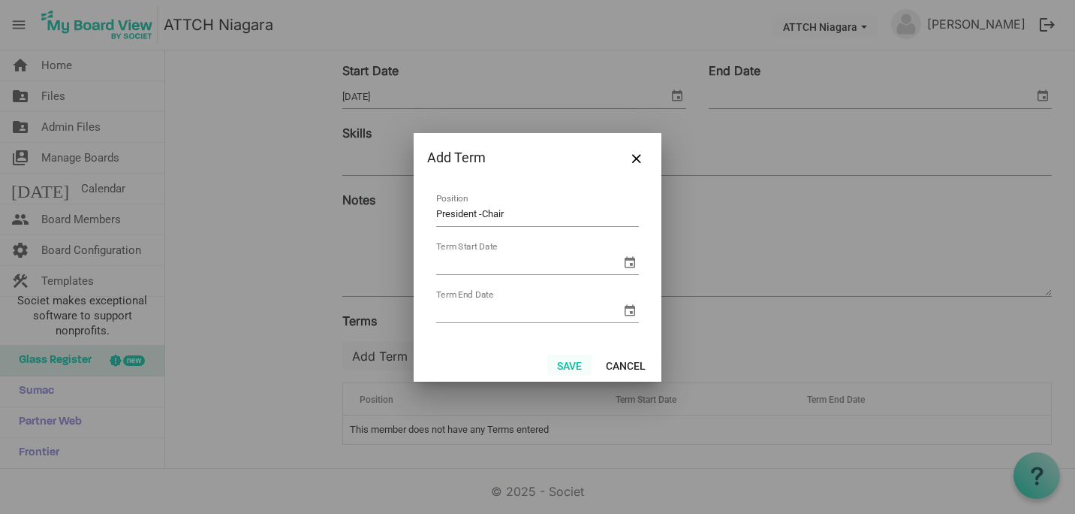
type input "President -Chair"
click at [574, 363] on button "Save" at bounding box center [569, 364] width 44 height 21
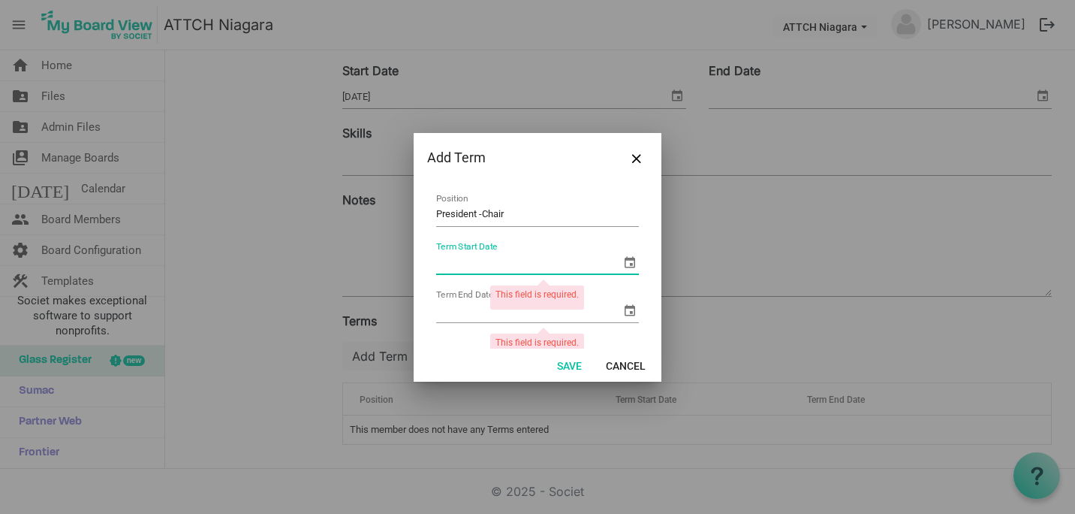
click at [572, 255] on input "Term Start Date" at bounding box center [528, 263] width 185 height 23
click at [623, 262] on span "select" at bounding box center [630, 262] width 18 height 18
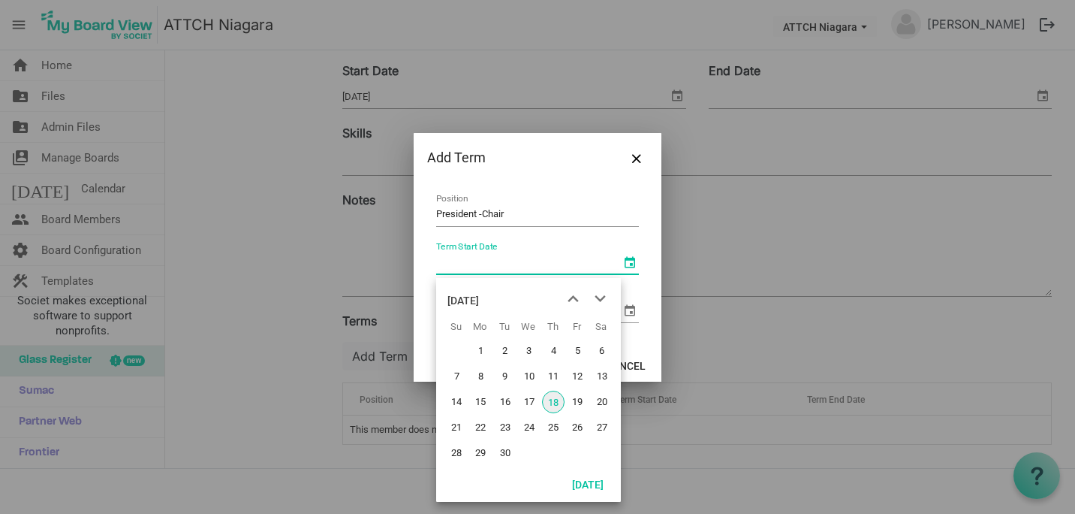
click at [553, 404] on span "18" at bounding box center [553, 401] width 23 height 23
type input "9/18/2025"
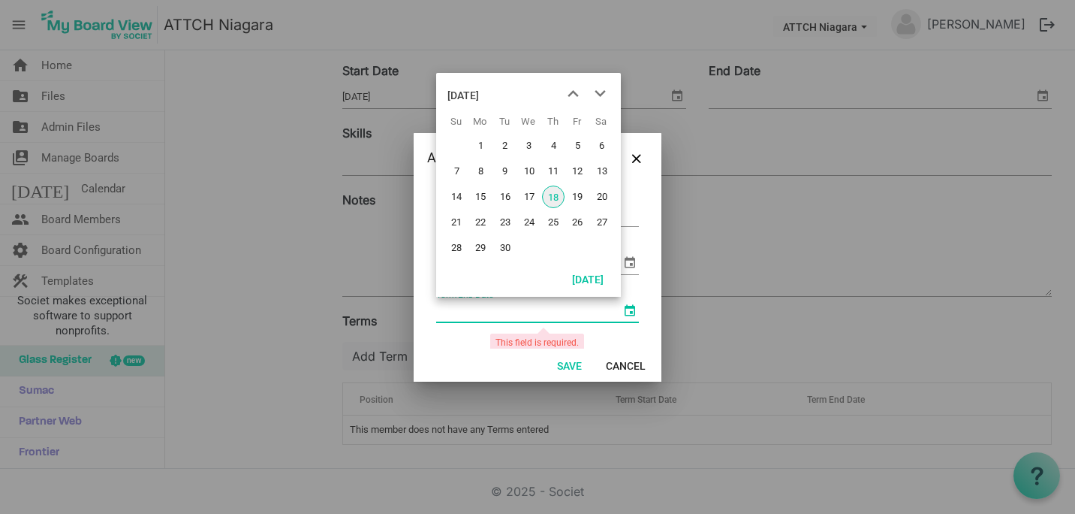
click at [621, 309] on span "select" at bounding box center [630, 310] width 18 height 18
click at [555, 195] on span "18" at bounding box center [553, 196] width 23 height 23
type input "9/18/2025"
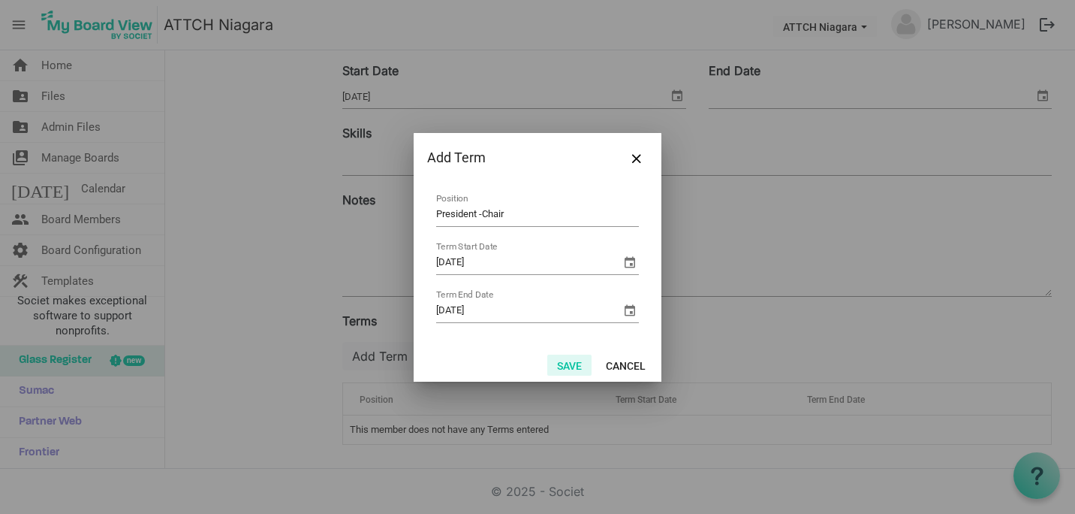
click at [568, 363] on button "Save" at bounding box center [569, 364] width 44 height 21
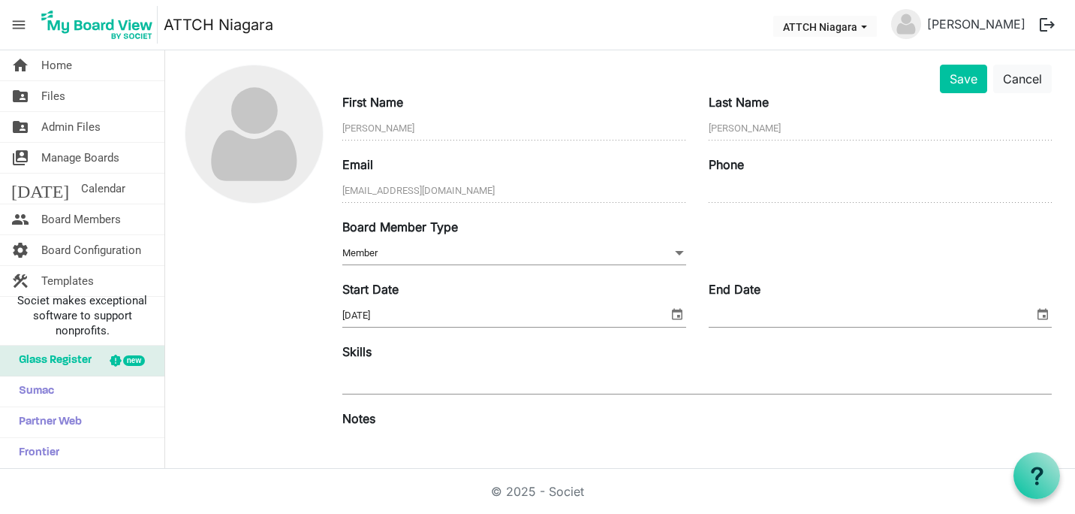
scroll to position [45, 0]
click at [940, 81] on button "Save" at bounding box center [963, 79] width 47 height 29
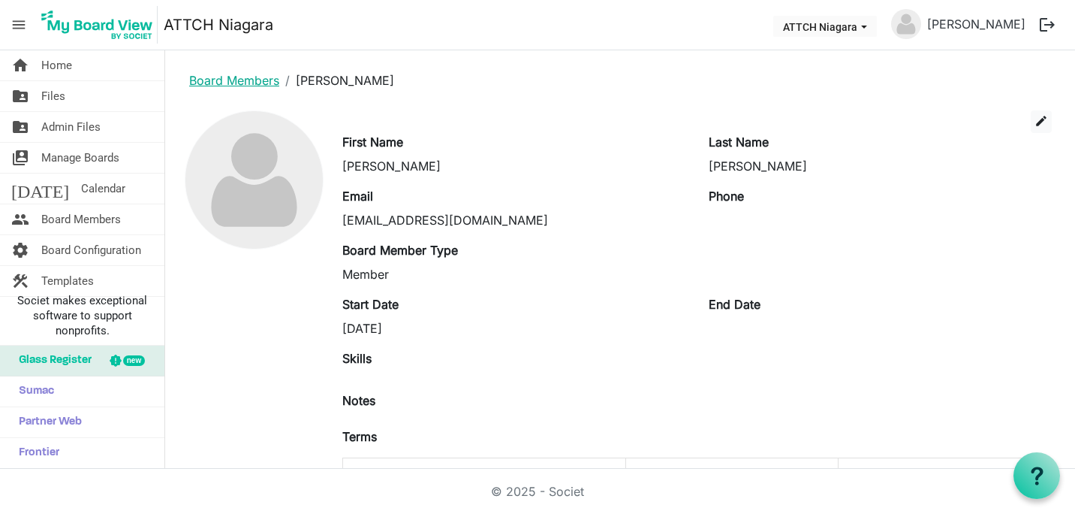
click at [242, 78] on link "Board Members" at bounding box center [234, 80] width 90 height 15
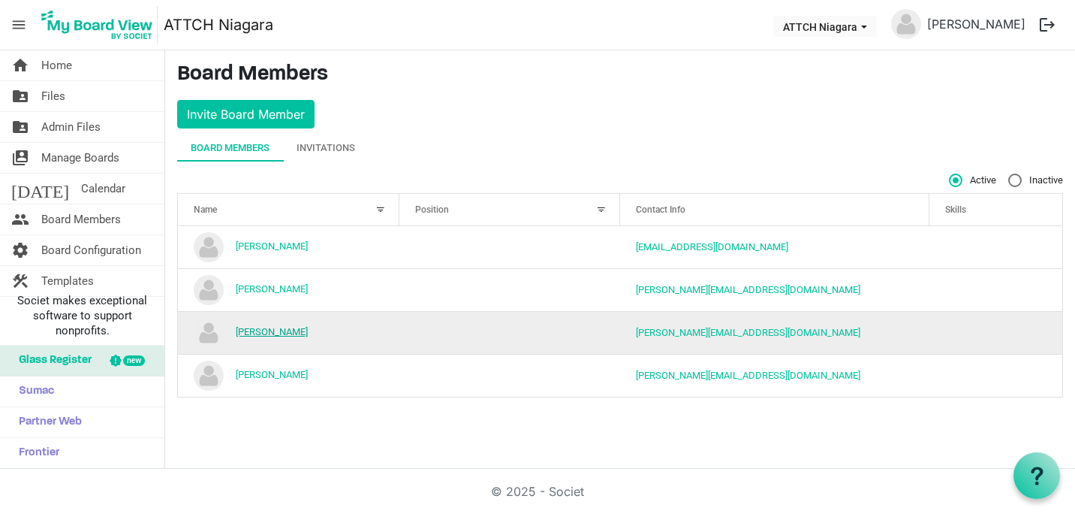
click at [253, 331] on link "[PERSON_NAME]" at bounding box center [272, 331] width 72 height 11
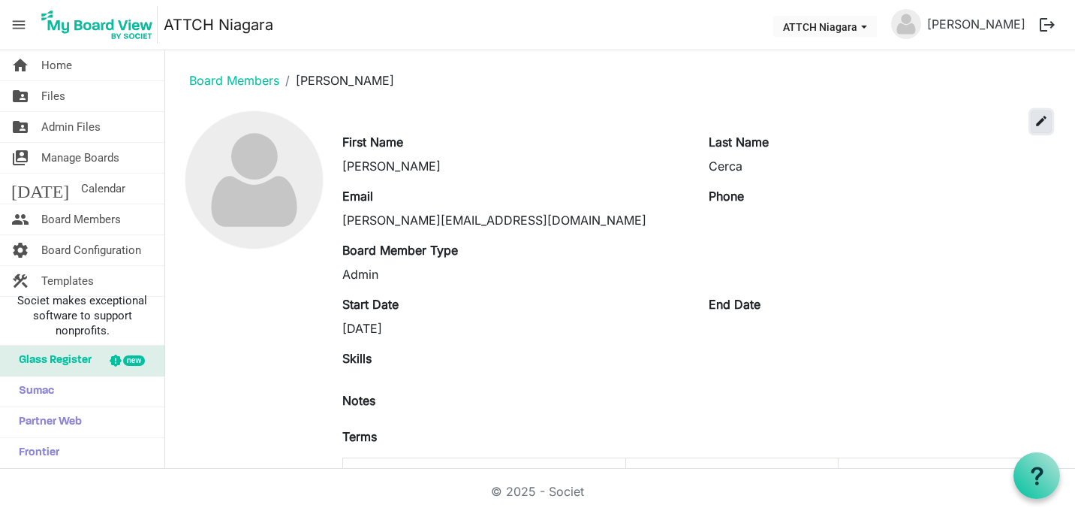
click at [1035, 118] on span "edit" at bounding box center [1042, 121] width 14 height 14
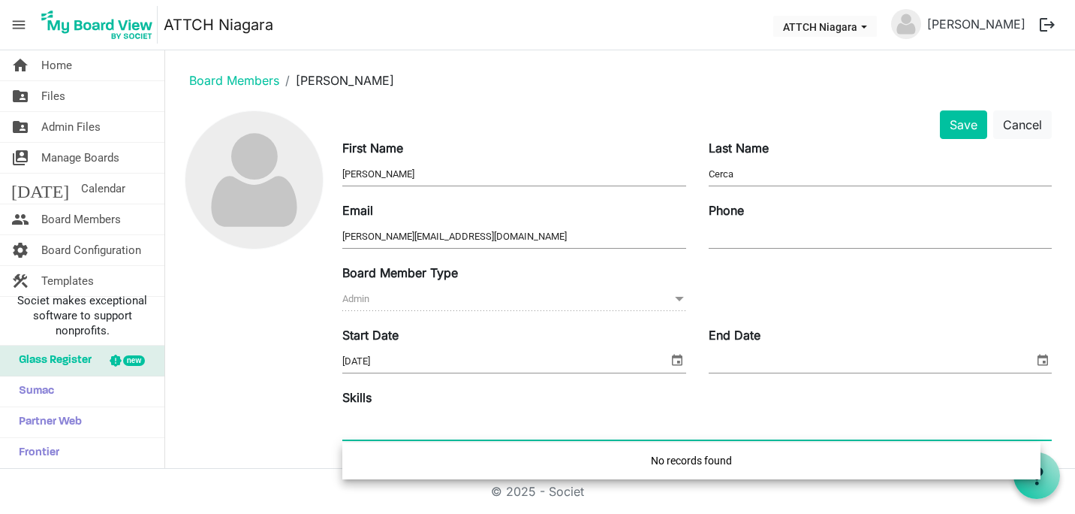
click at [401, 432] on div at bounding box center [697, 425] width 710 height 27
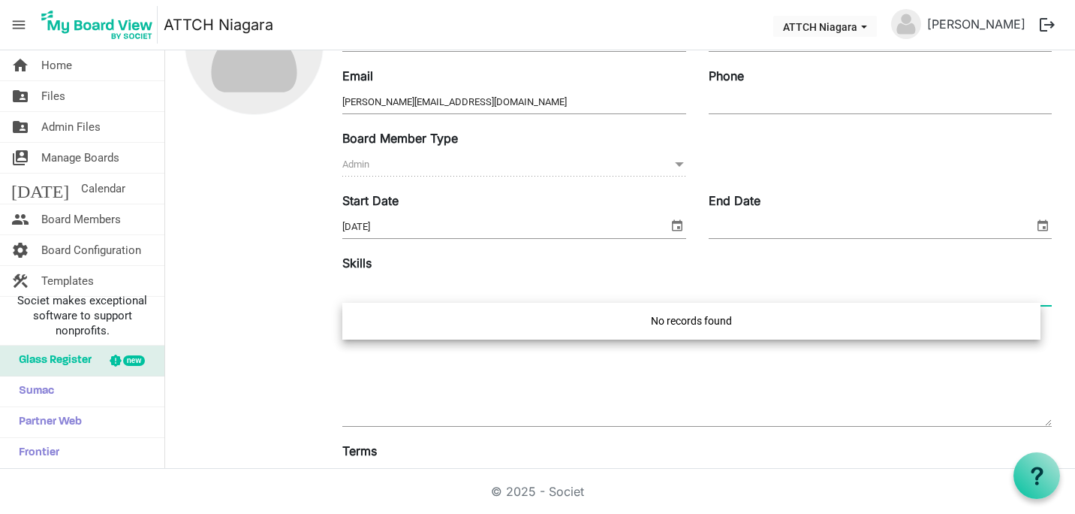
scroll to position [140, 0]
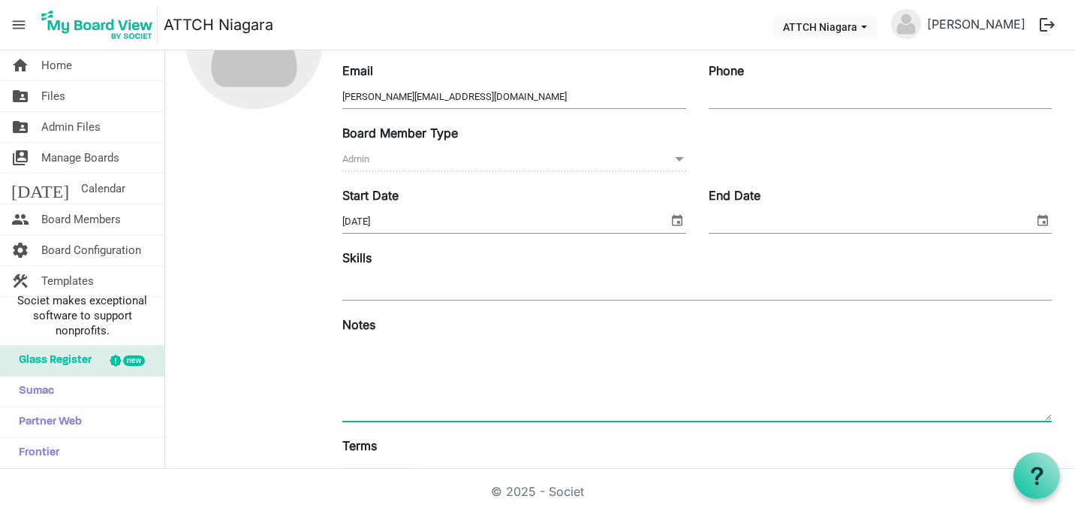
click at [835, 365] on textarea at bounding box center [697, 379] width 710 height 81
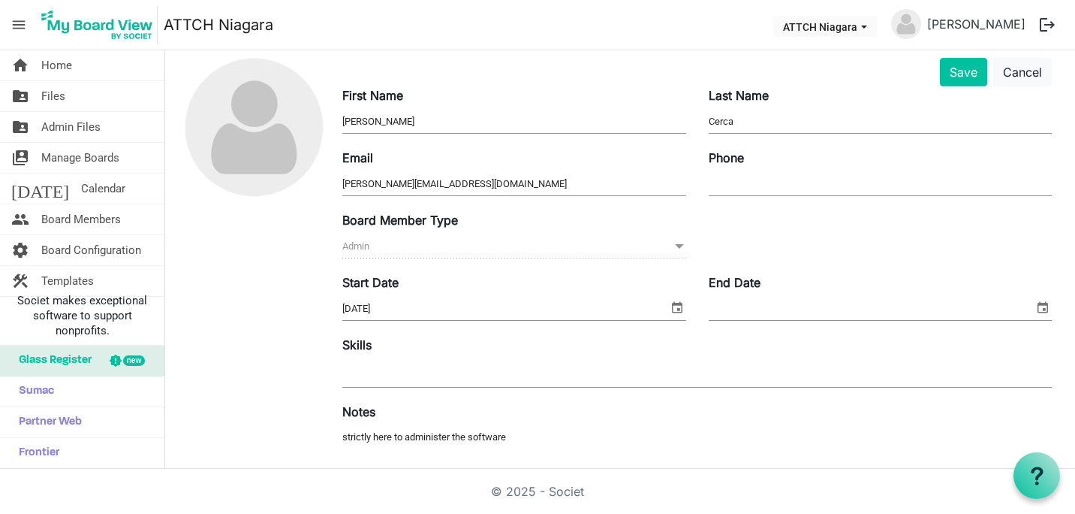
scroll to position [30, 0]
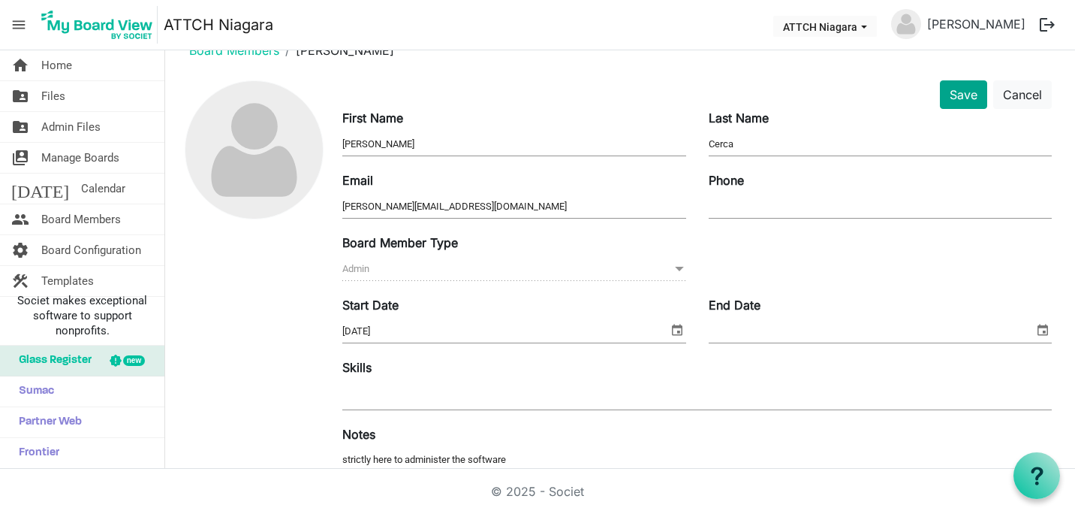
type textarea "strictly here to administer the software"
click at [948, 95] on button "Save" at bounding box center [963, 94] width 47 height 29
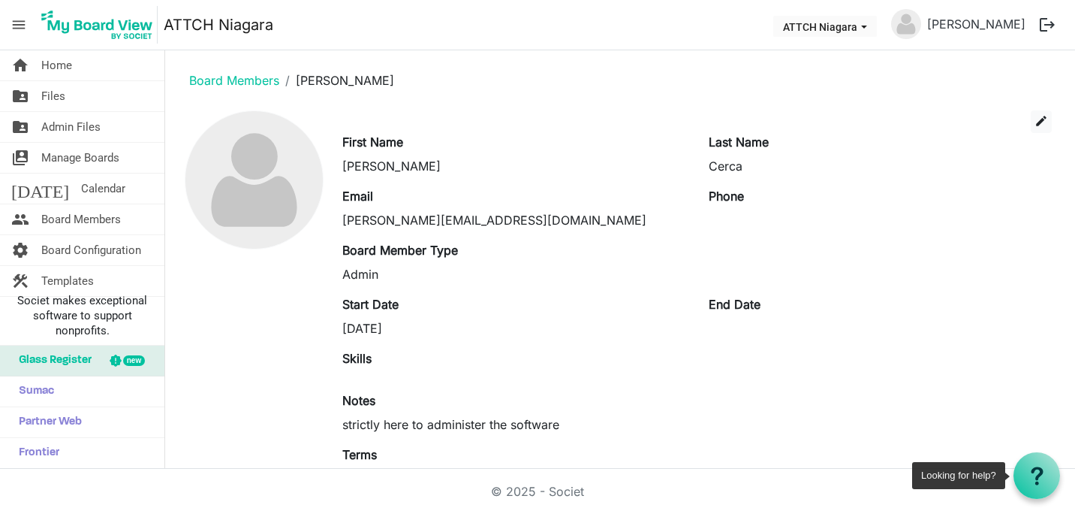
click at [1030, 475] on icon at bounding box center [1037, 475] width 19 height 19
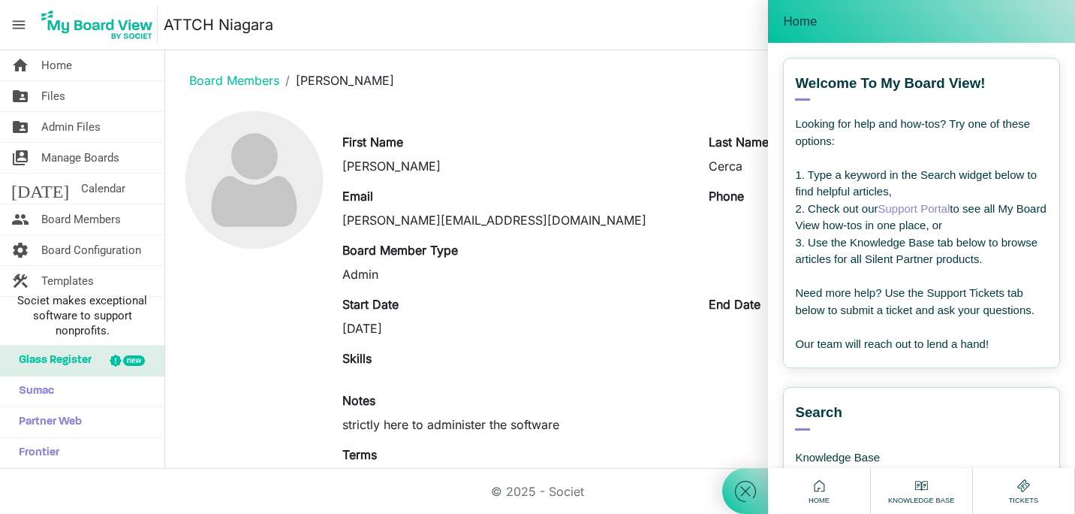
click at [906, 210] on link "Support Portal" at bounding box center [914, 208] width 72 height 13
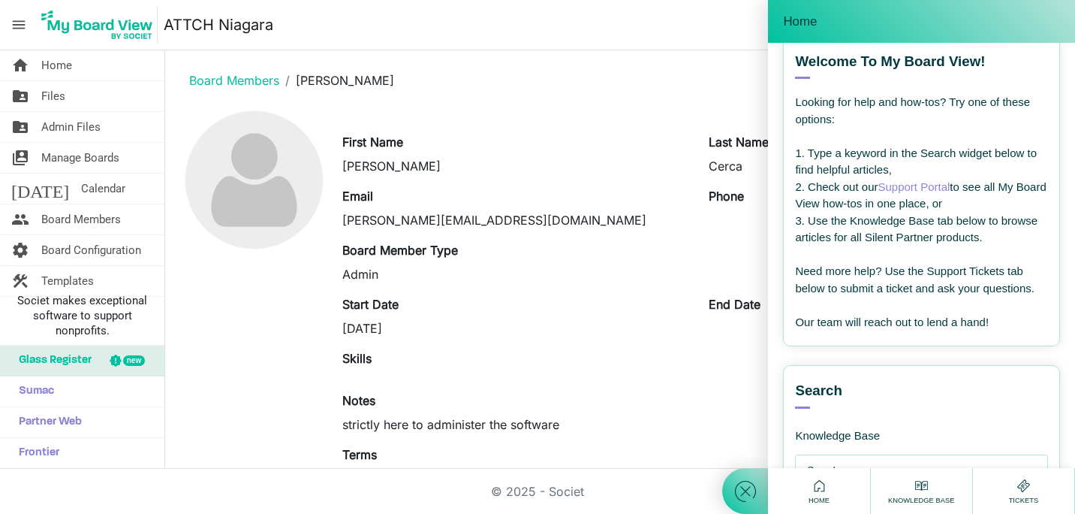
scroll to position [17, 0]
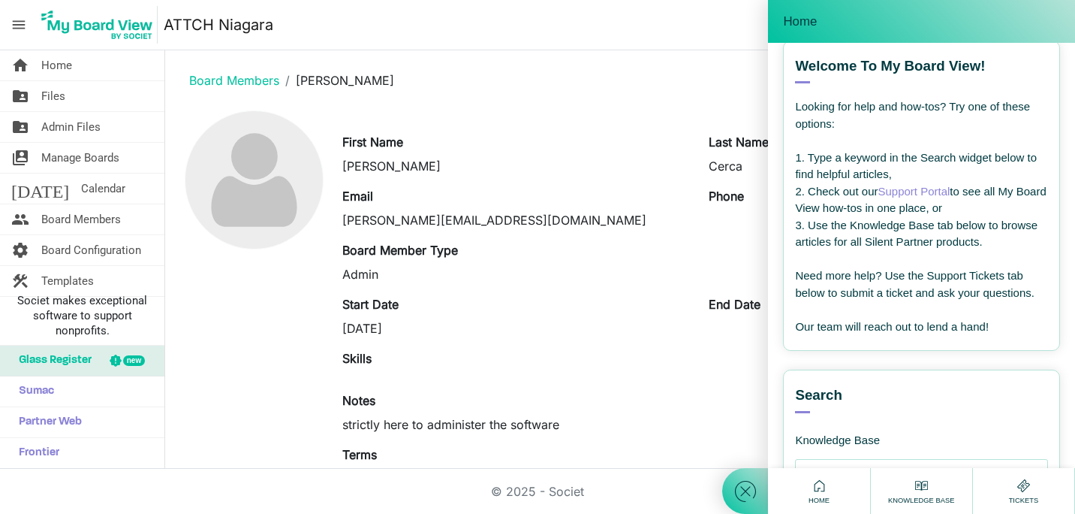
click at [734, 106] on div at bounding box center [745, 257] width 46 height 514
click at [812, 494] on icon at bounding box center [819, 485] width 19 height 19
click at [745, 490] on use at bounding box center [745, 490] width 21 height 21
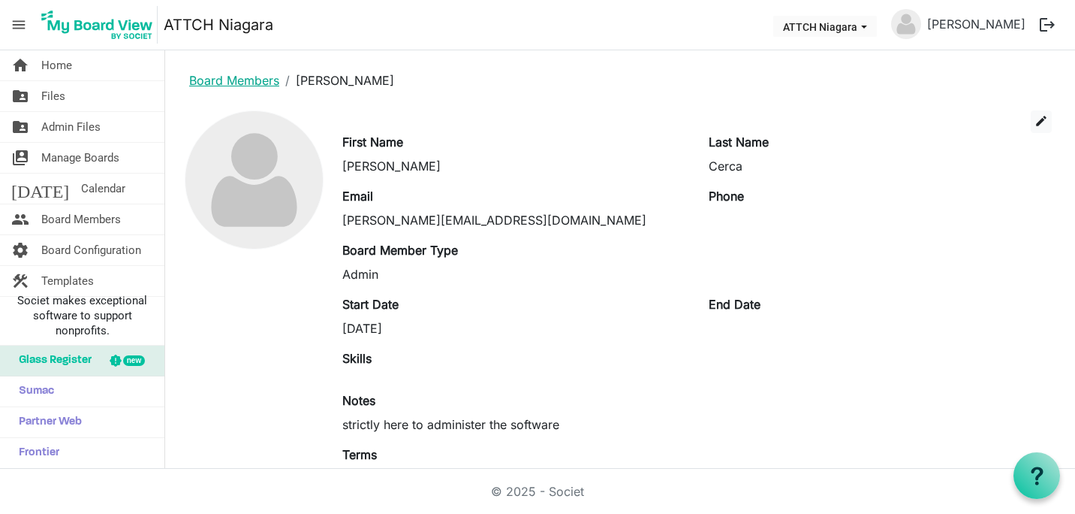
click at [225, 78] on link "Board Members" at bounding box center [234, 80] width 90 height 15
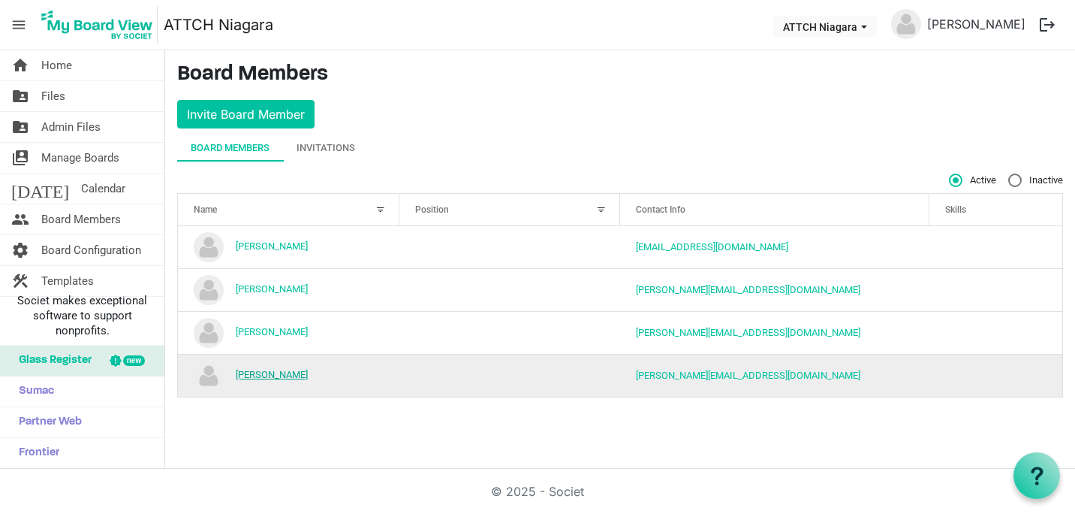
click at [255, 379] on link "[PERSON_NAME]" at bounding box center [272, 374] width 72 height 11
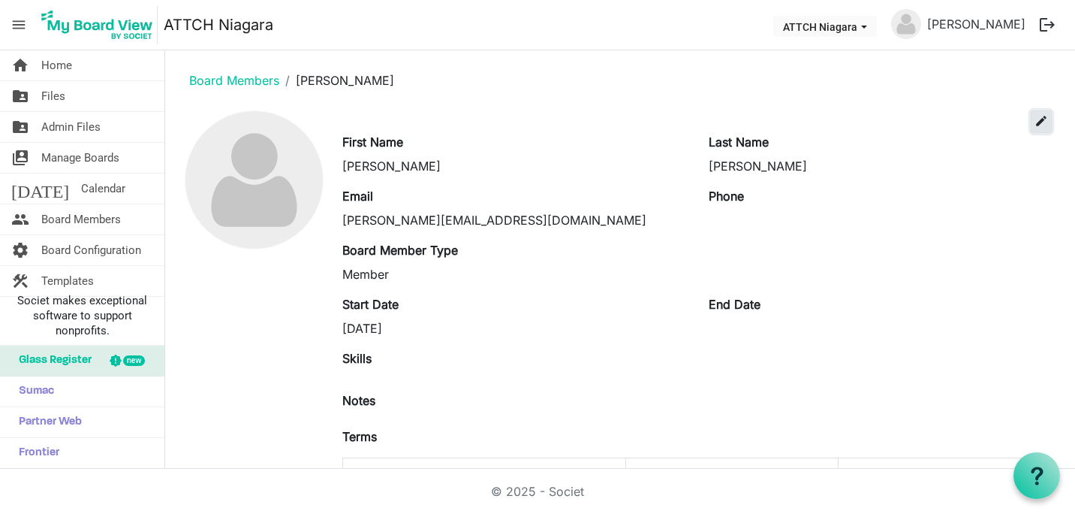
click at [1035, 120] on span "edit" at bounding box center [1042, 121] width 14 height 14
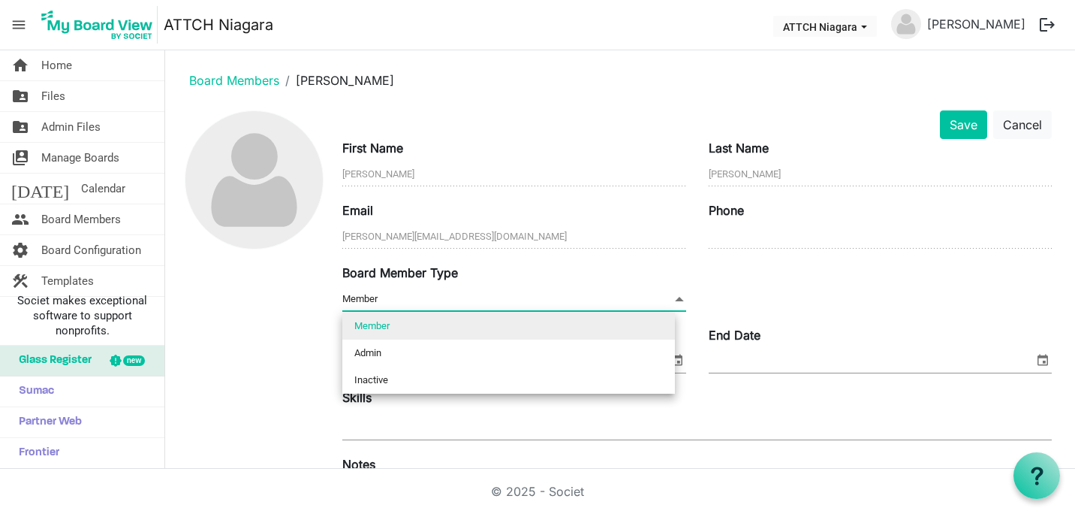
click at [673, 301] on span at bounding box center [680, 299] width 14 height 17
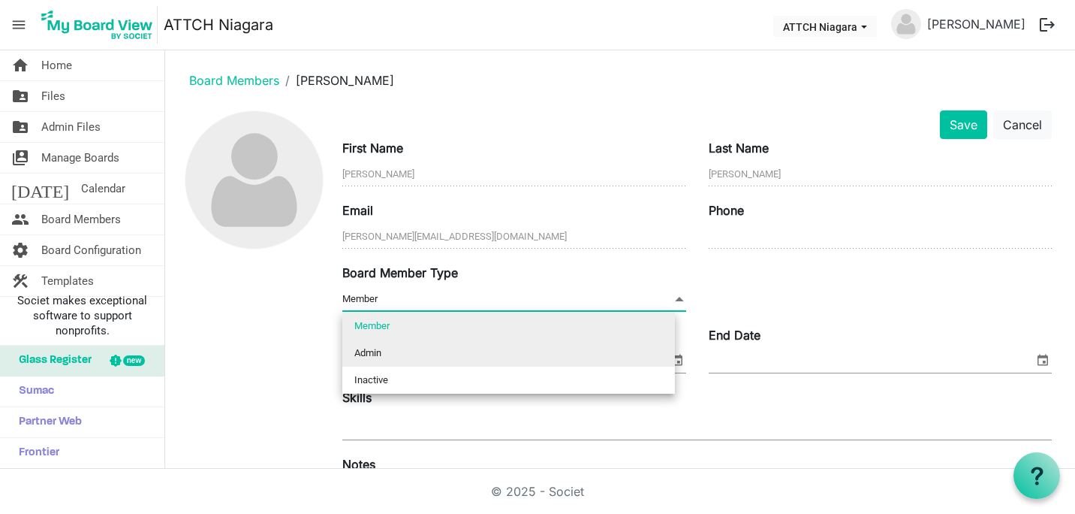
click at [403, 353] on li "Admin" at bounding box center [508, 352] width 333 height 27
type input "Admin"
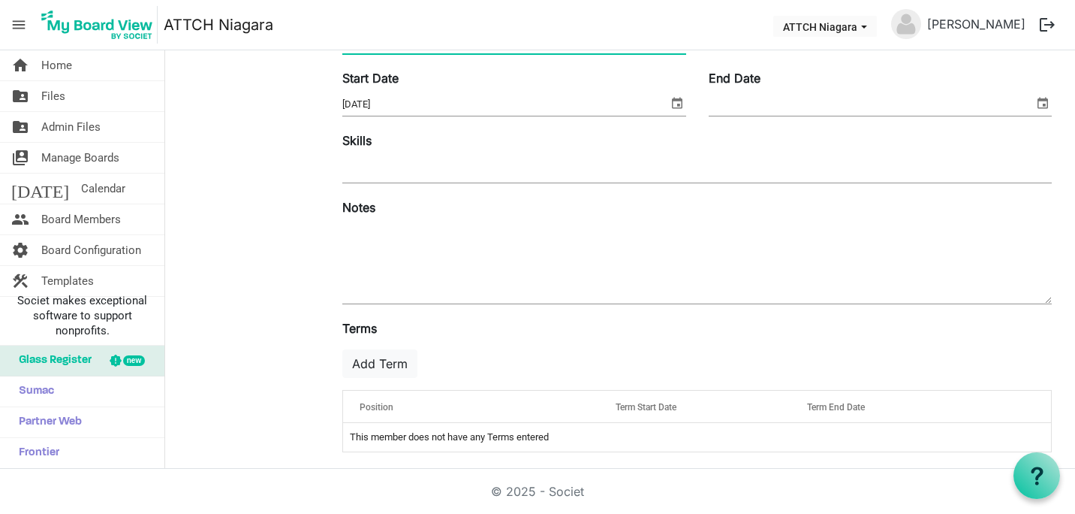
scroll to position [264, 0]
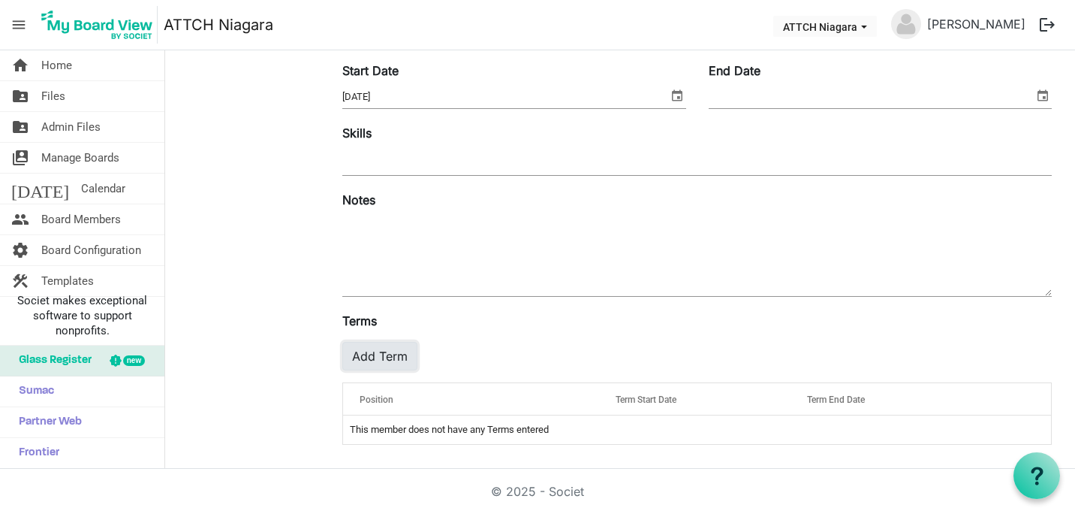
click at [384, 351] on button "Add Term" at bounding box center [379, 356] width 75 height 29
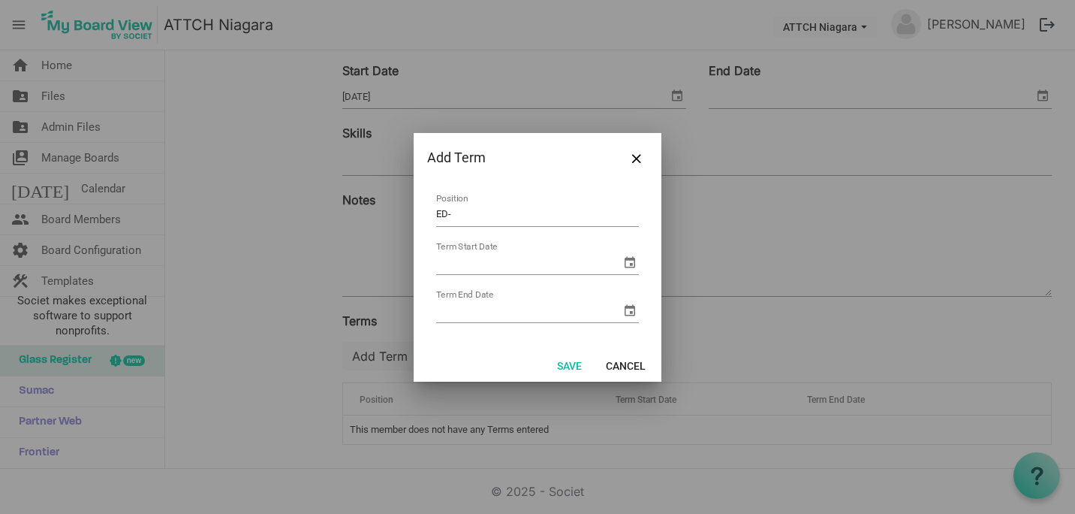
type input "ED-"
click at [629, 261] on span "select" at bounding box center [630, 262] width 18 height 18
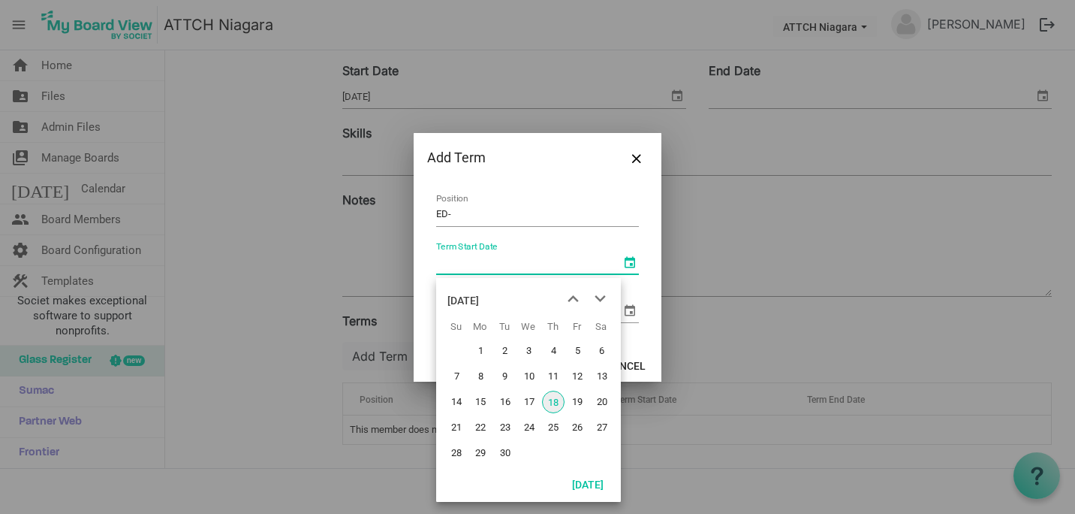
click at [554, 406] on span "18" at bounding box center [553, 401] width 23 height 23
type input "9/18/2025"
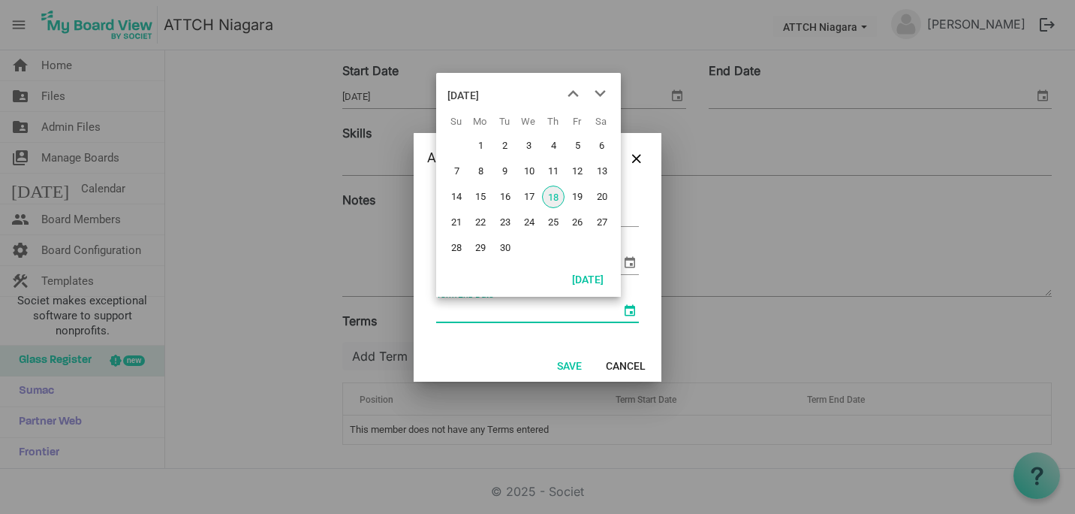
click at [631, 316] on span "select" at bounding box center [630, 310] width 18 height 18
click at [606, 91] on span "next month" at bounding box center [600, 93] width 26 height 27
click at [571, 91] on span "previous month" at bounding box center [573, 93] width 26 height 27
click at [595, 90] on span "next month" at bounding box center [600, 93] width 26 height 27
click at [599, 224] on span "25" at bounding box center [602, 222] width 23 height 23
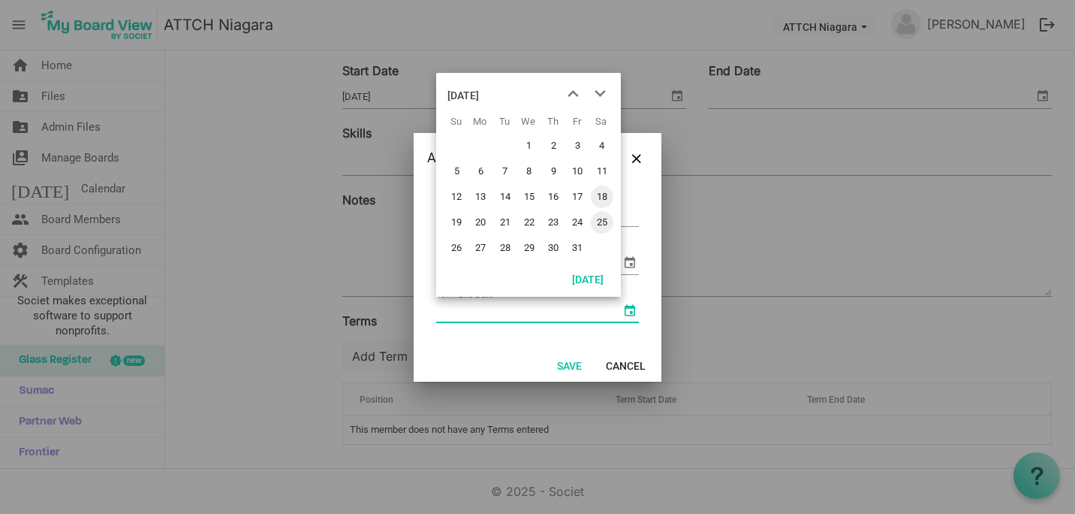
type input "10/25/2025"
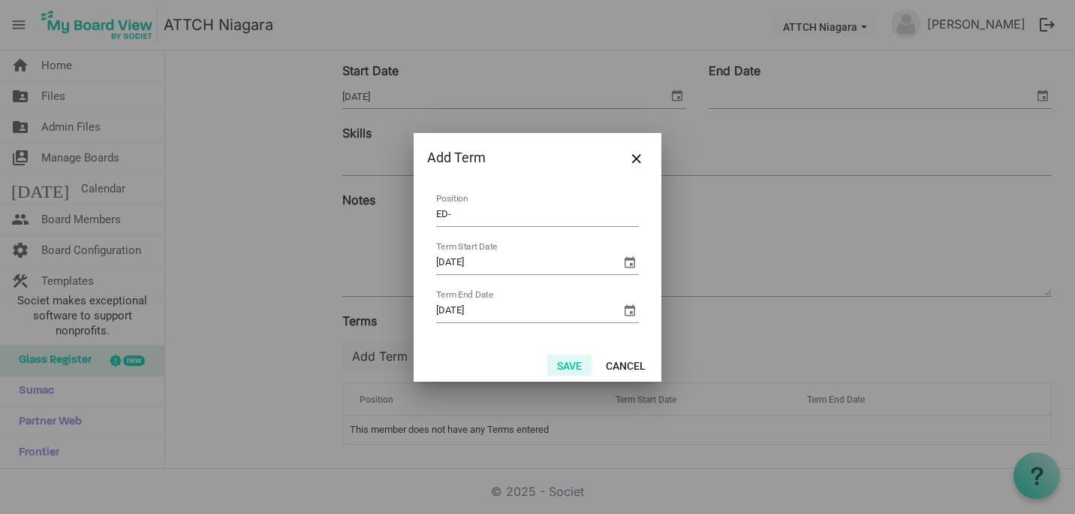
click at [565, 362] on button "Save" at bounding box center [569, 364] width 44 height 21
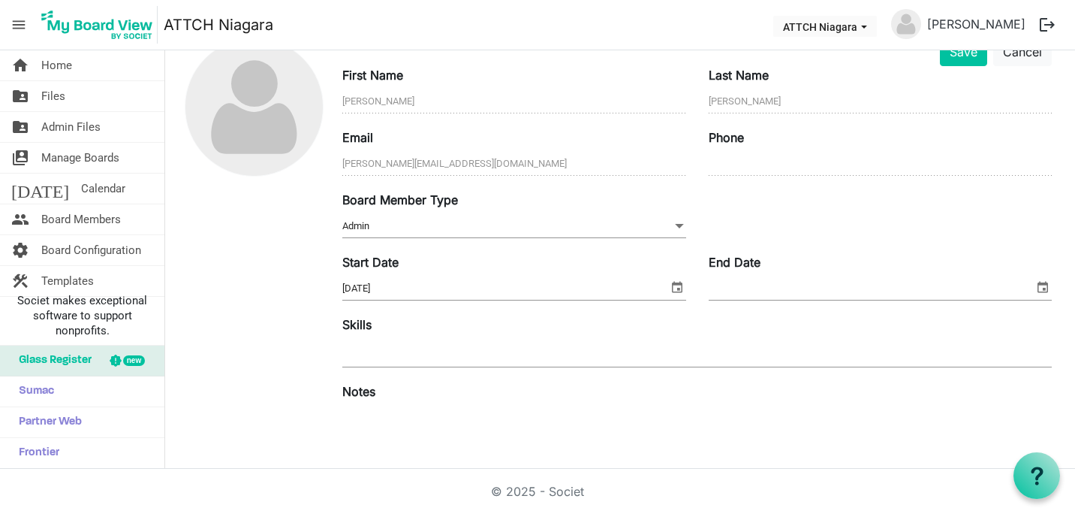
scroll to position [0, 0]
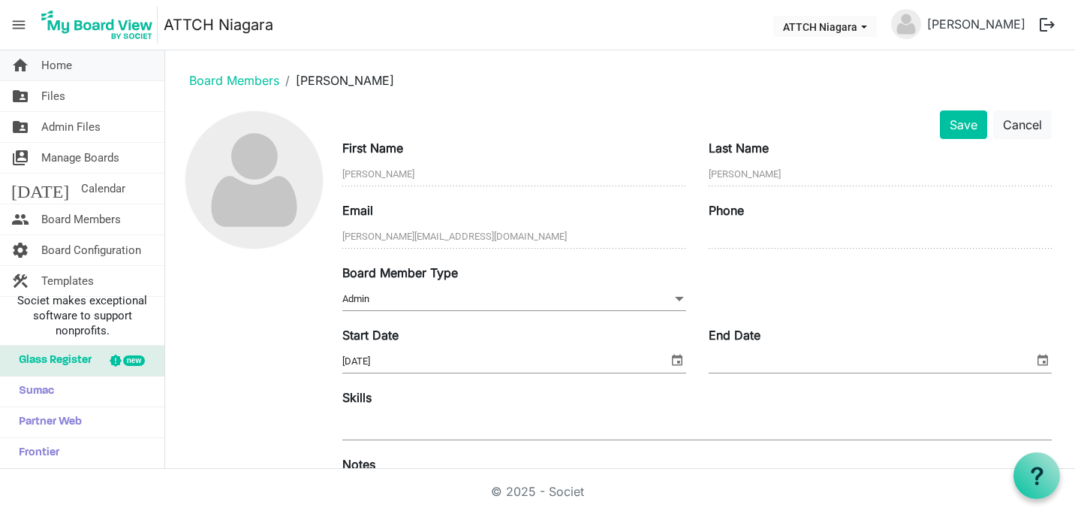
click at [41, 59] on span "Home" at bounding box center [56, 65] width 31 height 30
click at [952, 127] on button "Save" at bounding box center [963, 124] width 47 height 29
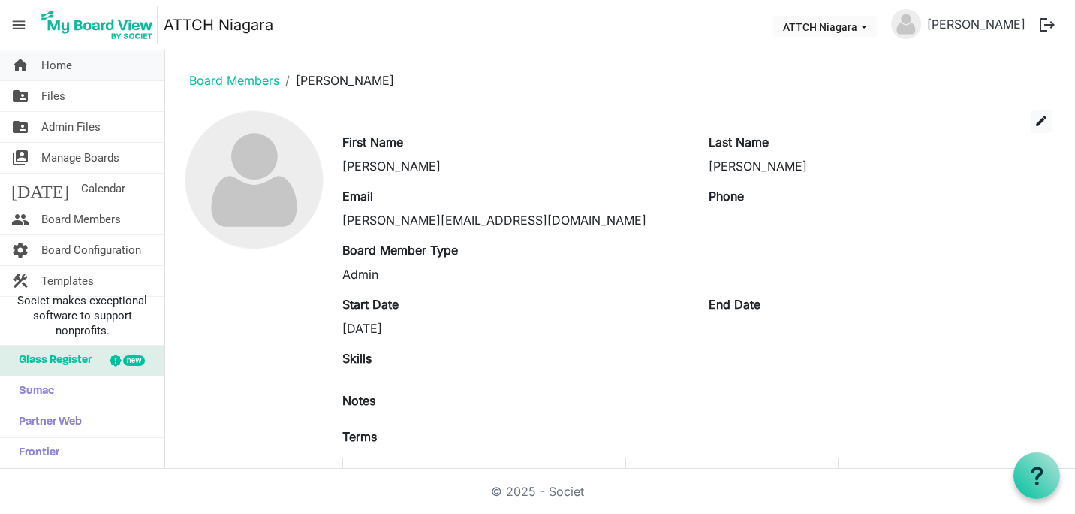
click at [59, 62] on span "Home" at bounding box center [56, 65] width 31 height 30
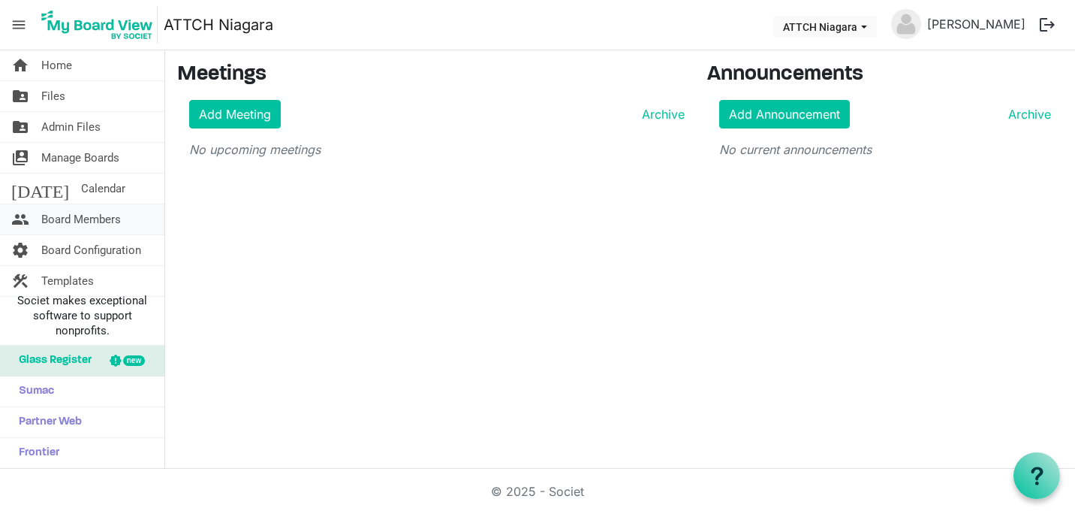
click at [69, 223] on span "Board Members" at bounding box center [81, 219] width 80 height 30
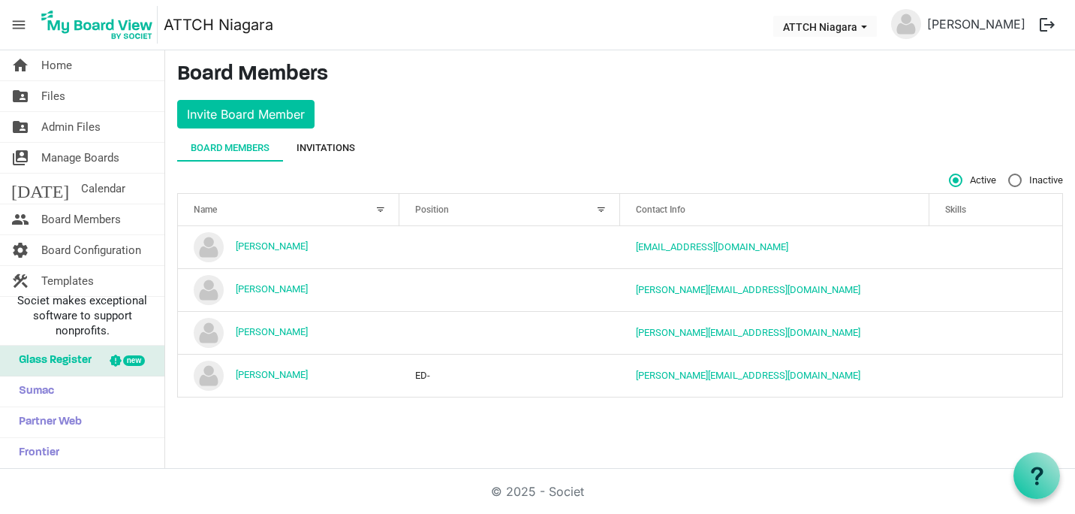
click at [332, 146] on div "Invitations" at bounding box center [326, 147] width 59 height 15
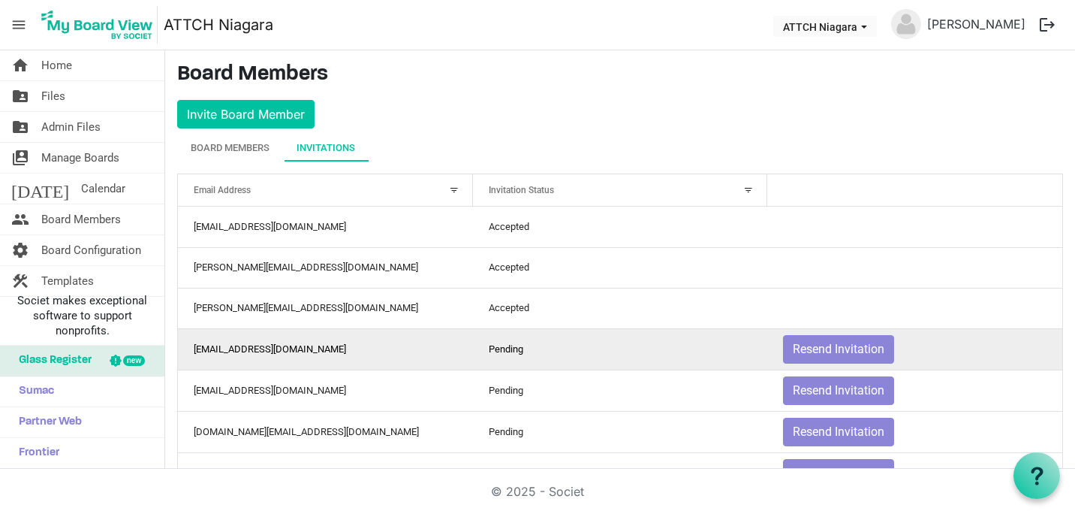
click at [412, 346] on td "[EMAIL_ADDRESS][DOMAIN_NAME]" at bounding box center [325, 348] width 295 height 41
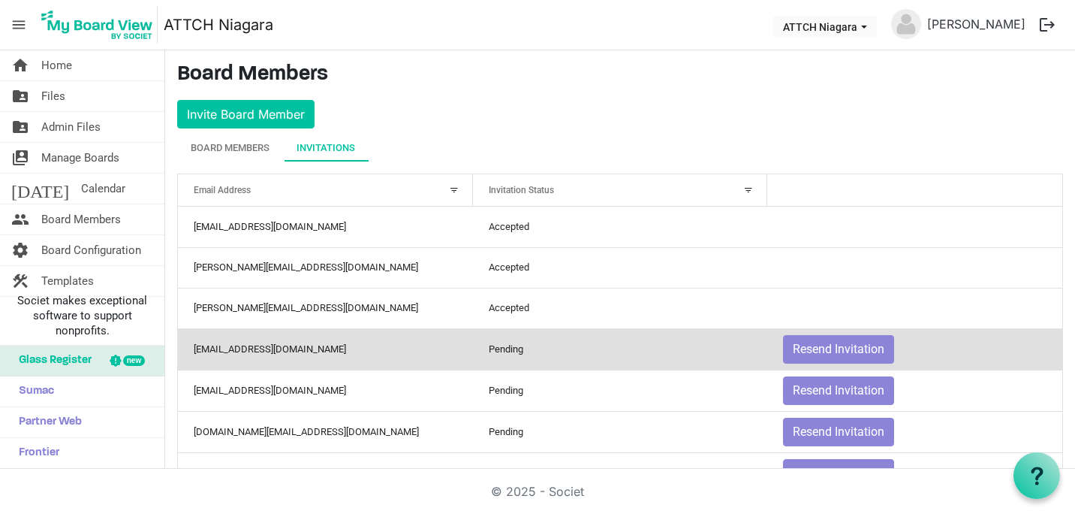
click at [412, 346] on td "[EMAIL_ADDRESS][DOMAIN_NAME]" at bounding box center [325, 348] width 295 height 41
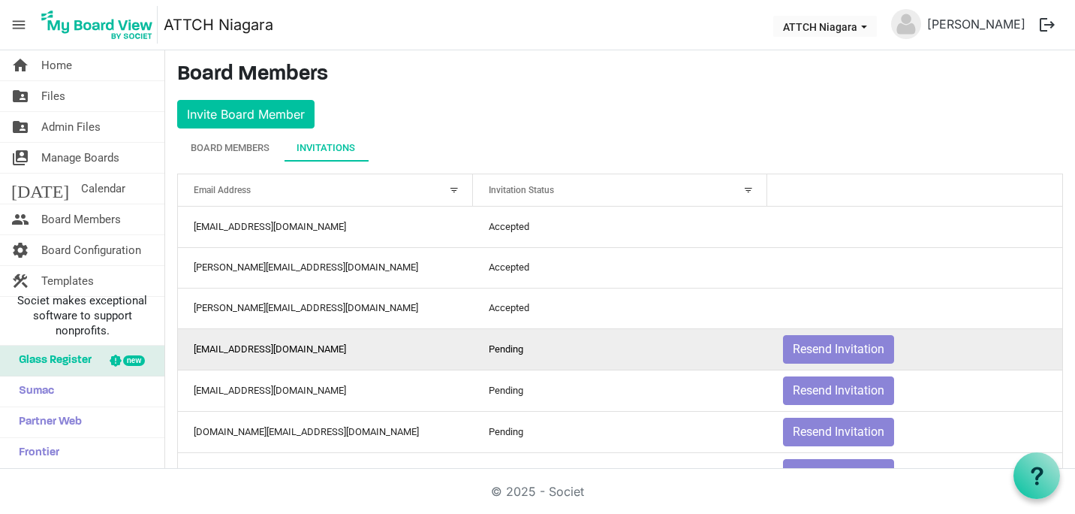
click at [245, 352] on td "[EMAIL_ADDRESS][DOMAIN_NAME]" at bounding box center [325, 348] width 295 height 41
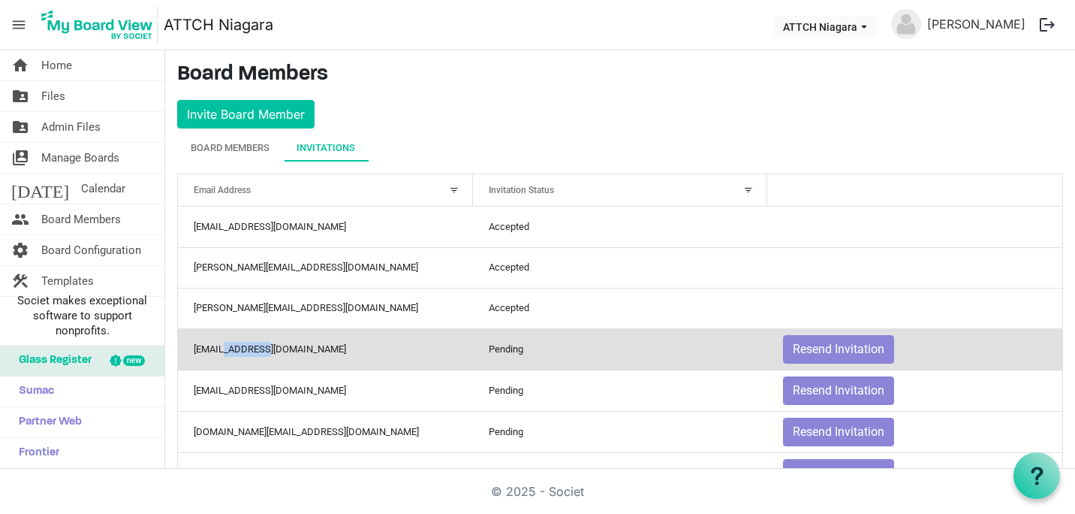
click at [245, 352] on td "[EMAIL_ADDRESS][DOMAIN_NAME]" at bounding box center [325, 348] width 295 height 41
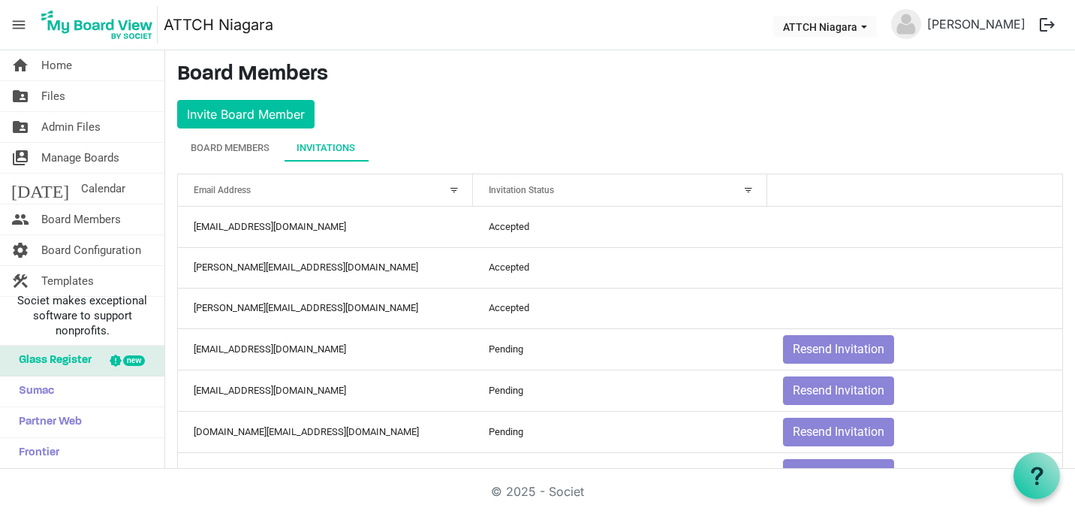
click at [498, 127] on main "Board Members Invite Board Member Board Members Invitations Active Inactive Nam…" at bounding box center [620, 325] width 910 height 550
click at [257, 145] on div "Board Members" at bounding box center [230, 147] width 79 height 15
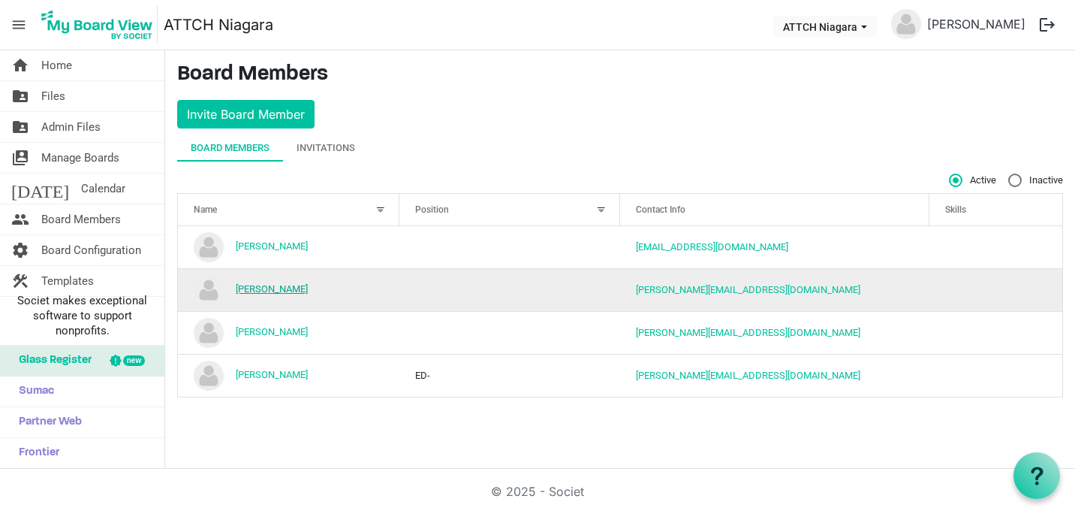
click at [260, 294] on link "[PERSON_NAME]" at bounding box center [272, 288] width 72 height 11
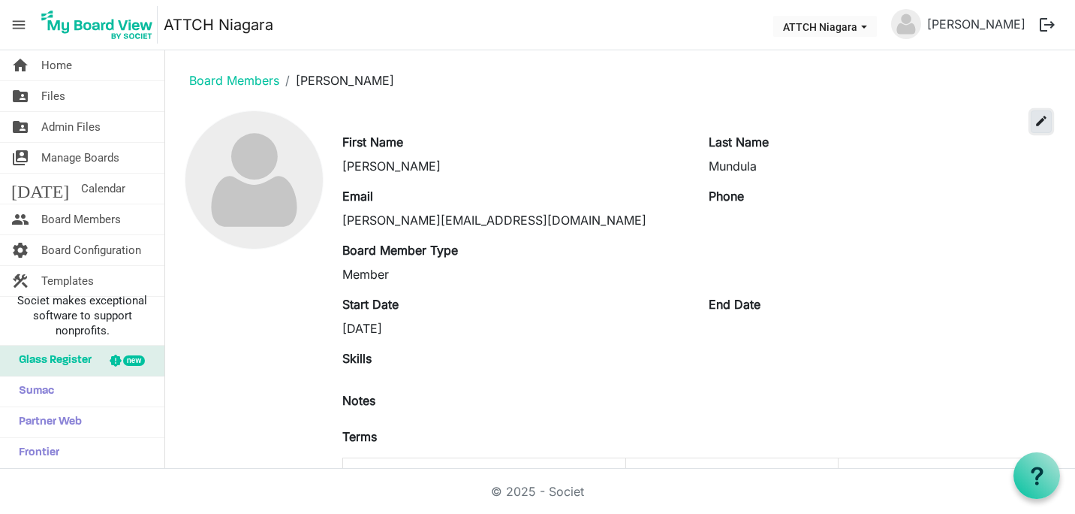
click at [1035, 120] on span "edit" at bounding box center [1042, 121] width 14 height 14
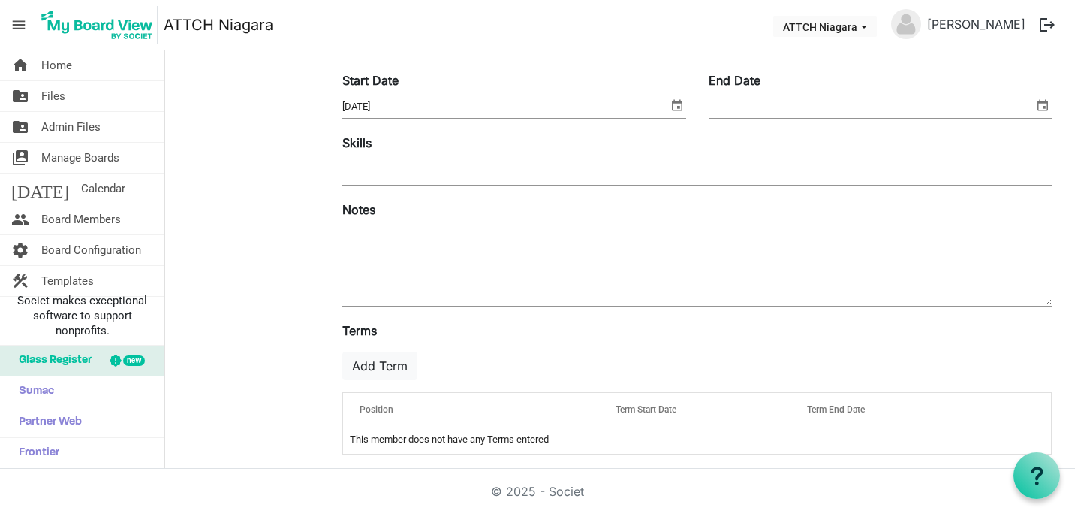
scroll to position [255, 0]
click at [382, 363] on button "Add Term" at bounding box center [379, 365] width 75 height 29
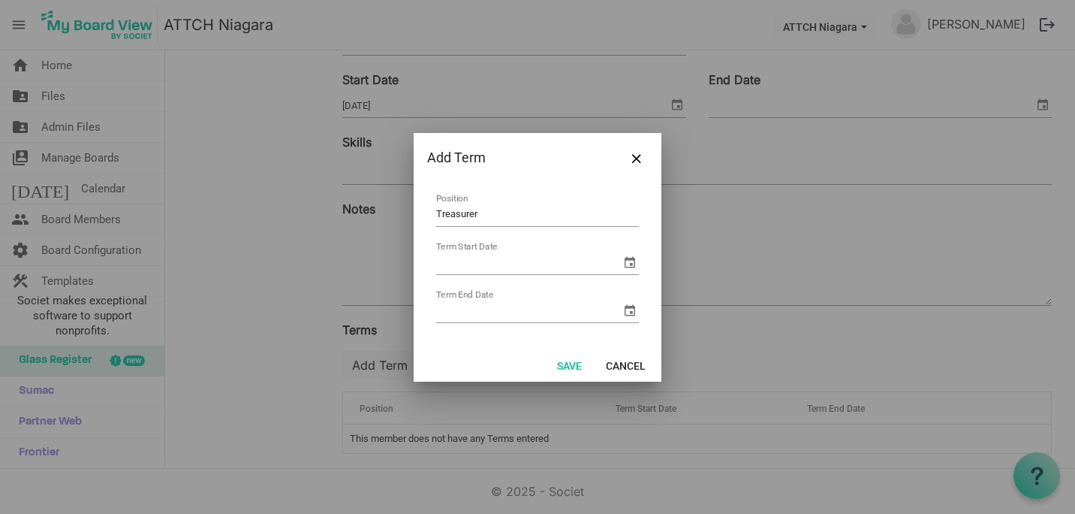
type input "Treasurer"
click at [530, 261] on input "Term Start Date" at bounding box center [528, 263] width 185 height 23
click at [630, 261] on span "select" at bounding box center [630, 262] width 18 height 18
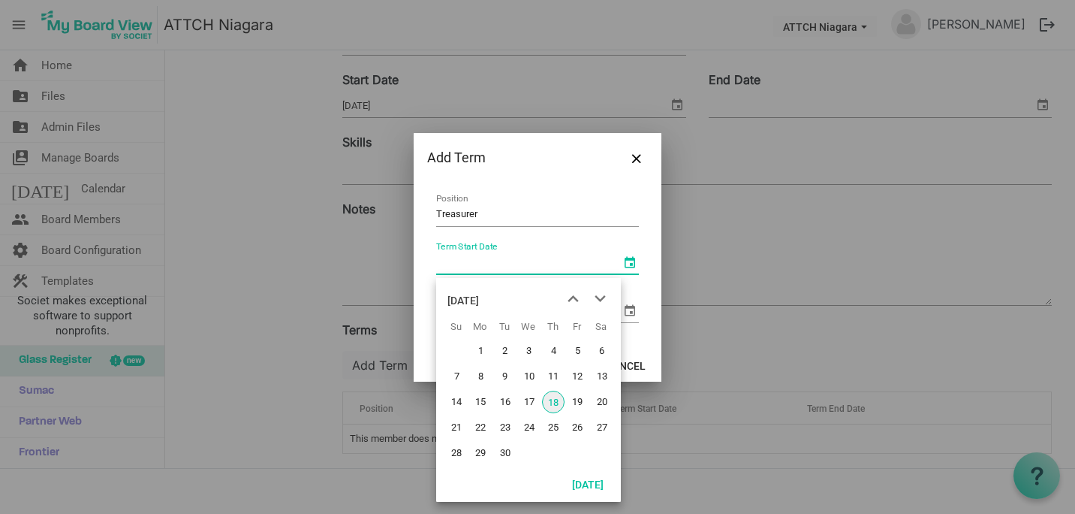
click at [555, 397] on span "18" at bounding box center [553, 401] width 23 height 23
type input "9/18/2025"
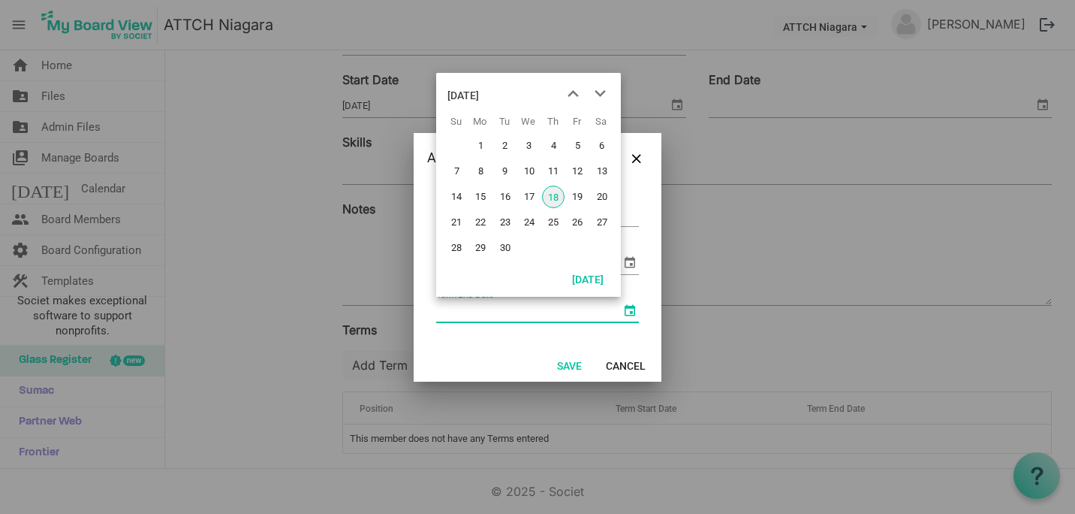
click at [635, 307] on span "select" at bounding box center [630, 310] width 18 height 18
click at [598, 90] on span "next month" at bounding box center [600, 93] width 26 height 27
click at [604, 200] on span "18" at bounding box center [602, 196] width 23 height 23
type input "10/18/2025"
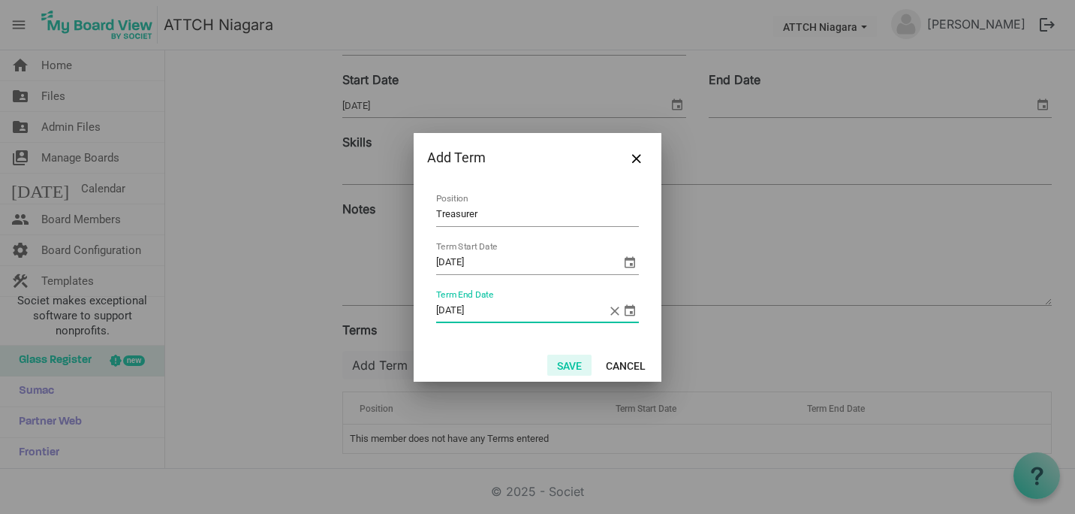
click at [565, 367] on button "Save" at bounding box center [569, 364] width 44 height 21
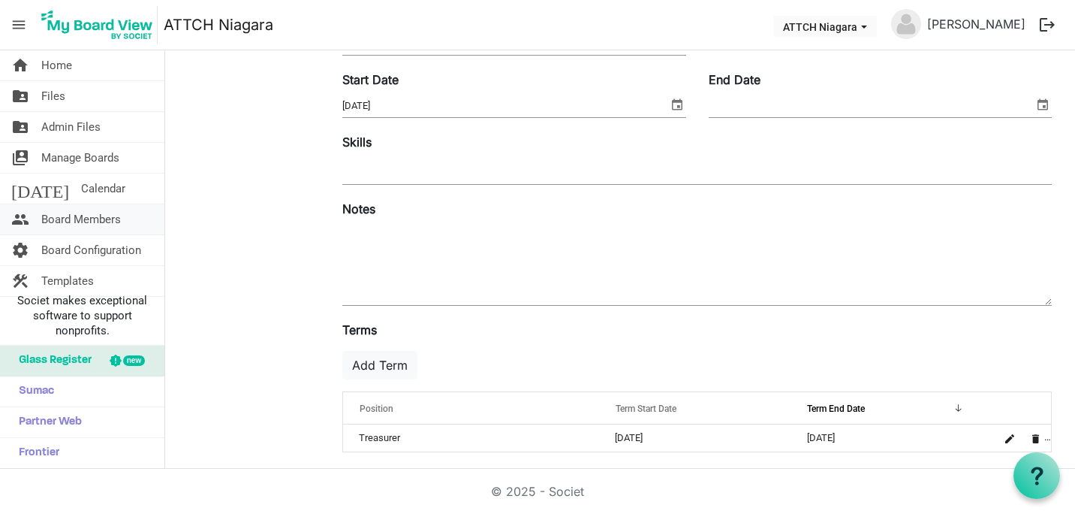
click at [84, 218] on span "Board Members" at bounding box center [81, 219] width 80 height 30
click at [71, 69] on span "Home" at bounding box center [56, 65] width 31 height 30
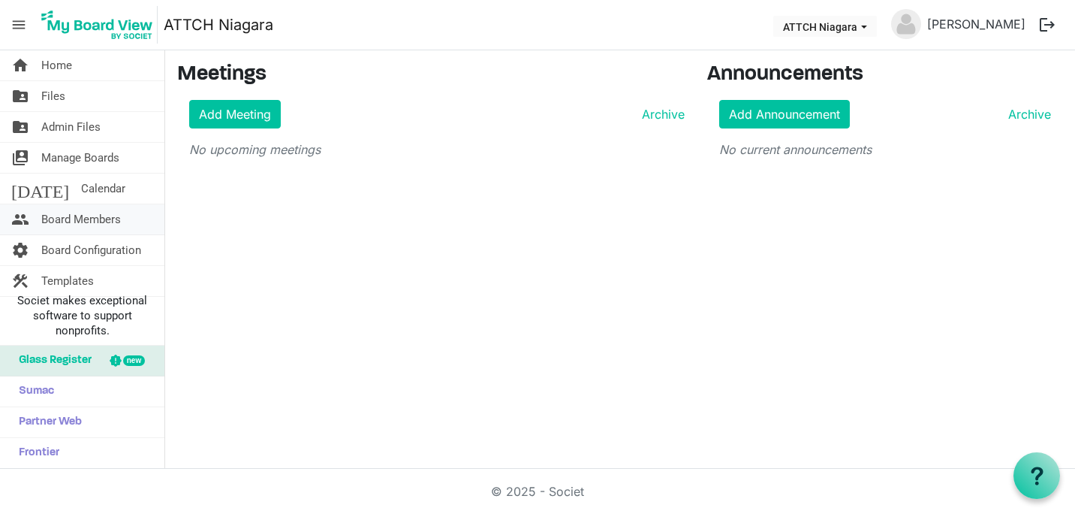
click at [77, 215] on span "Board Members" at bounding box center [81, 219] width 80 height 30
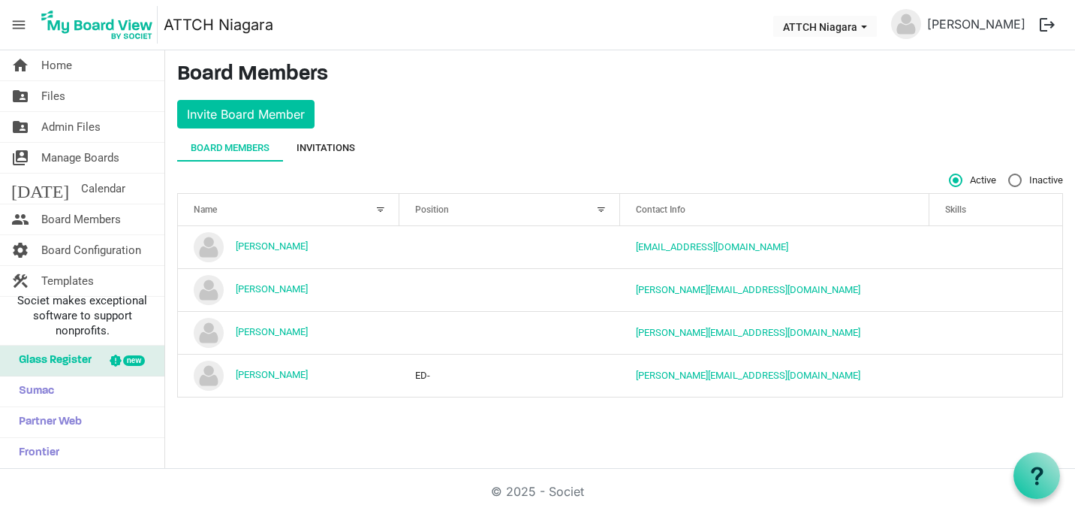
click at [333, 147] on div "Invitations" at bounding box center [326, 147] width 59 height 15
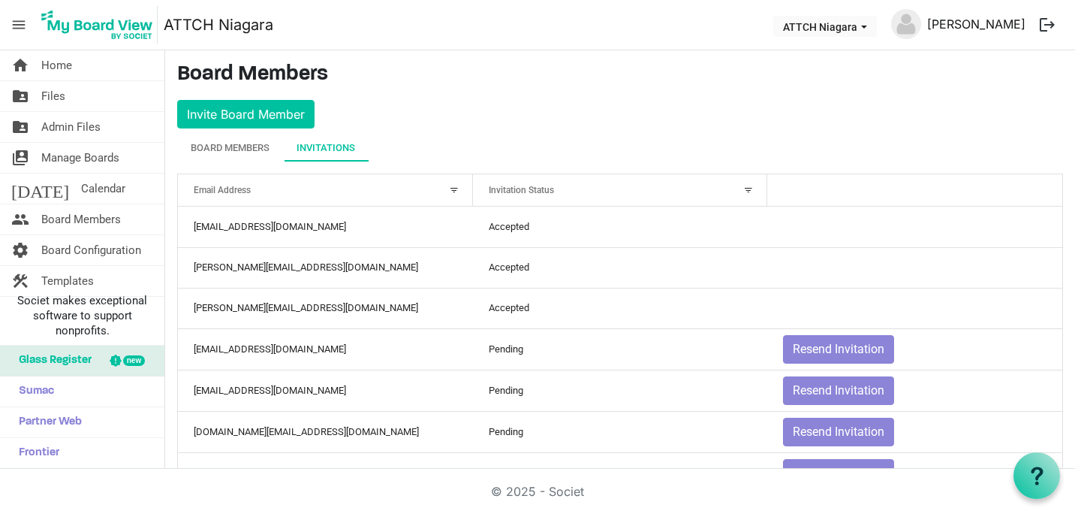
click at [994, 27] on link "[PERSON_NAME]" at bounding box center [976, 24] width 110 height 30
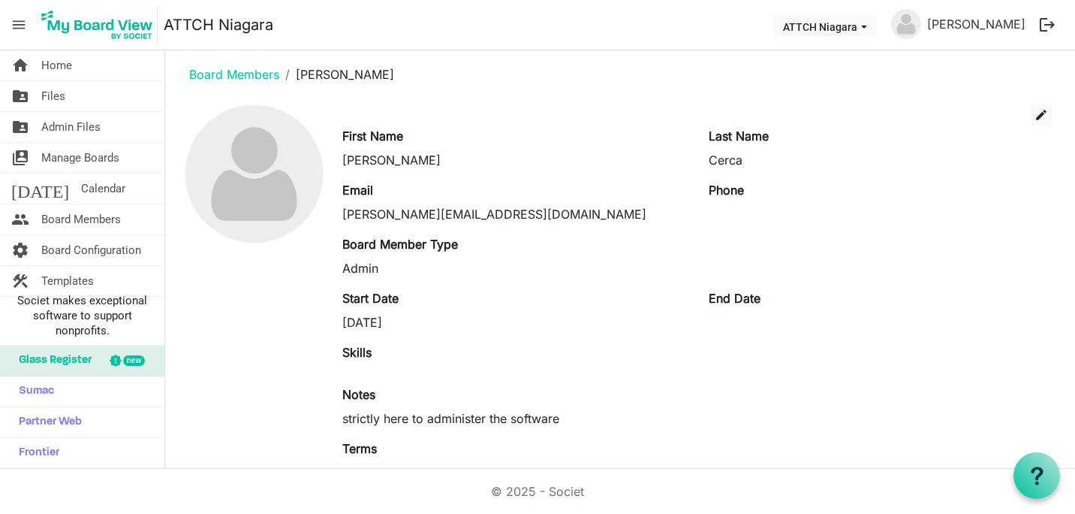
scroll to position [5, 0]
click at [92, 278] on span "Templates" at bounding box center [67, 281] width 53 height 30
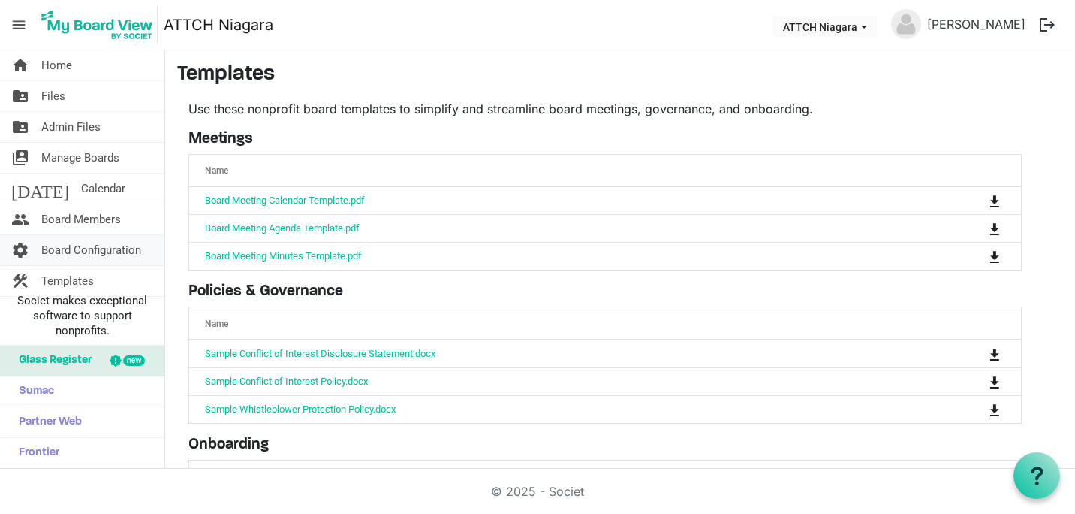
click at [75, 252] on span "Board Configuration" at bounding box center [91, 250] width 100 height 30
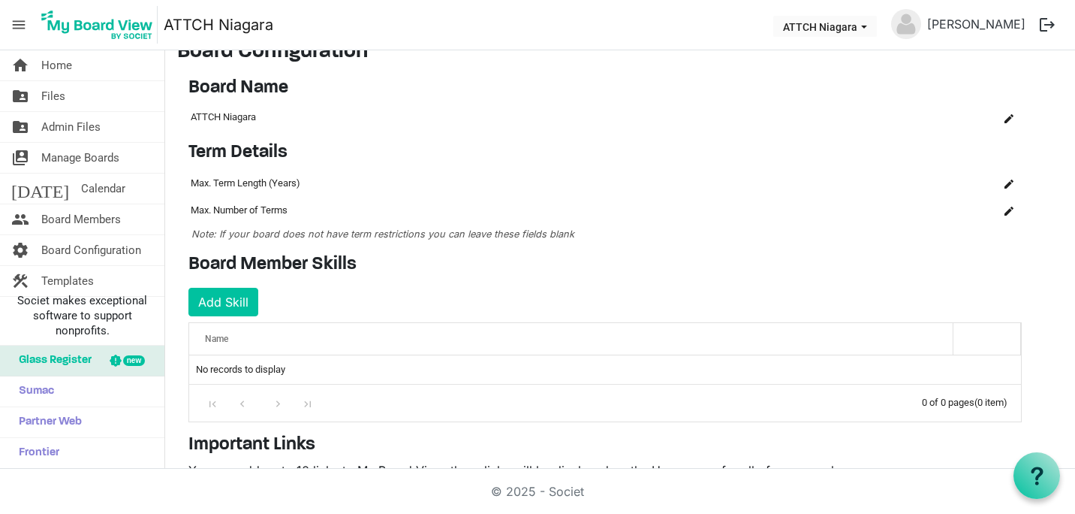
scroll to position [19, 0]
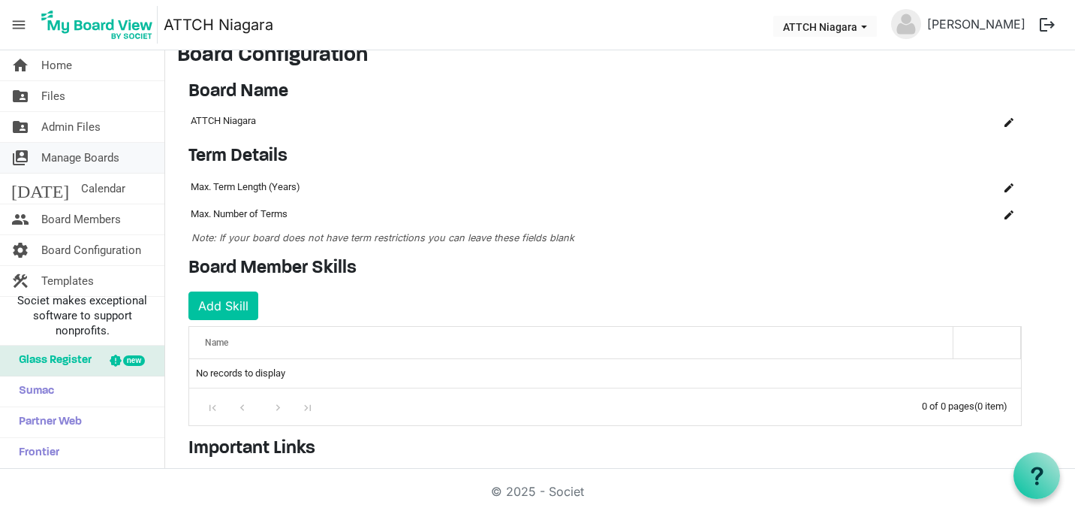
click at [63, 160] on span "Manage Boards" at bounding box center [80, 158] width 78 height 30
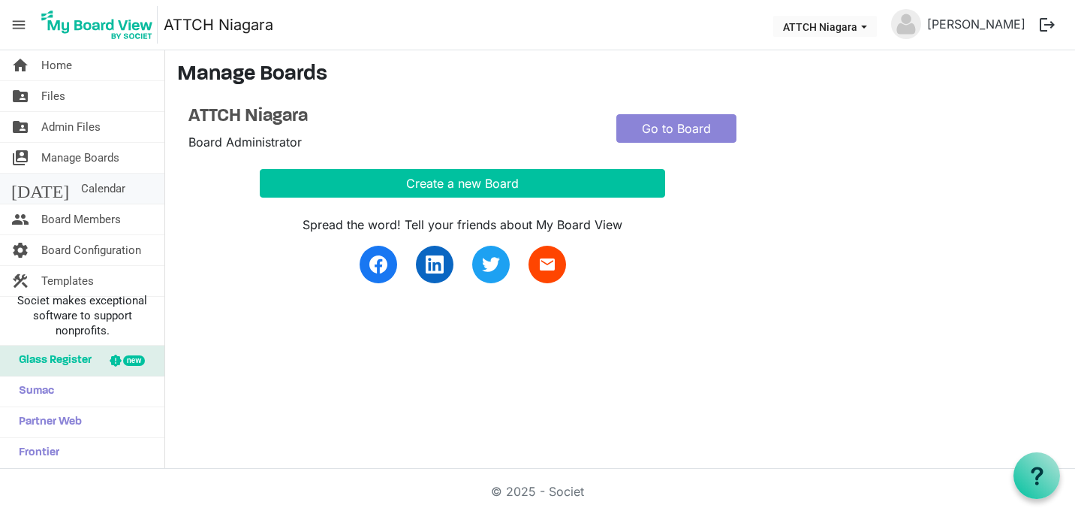
click at [81, 190] on span "Calendar" at bounding box center [103, 188] width 44 height 30
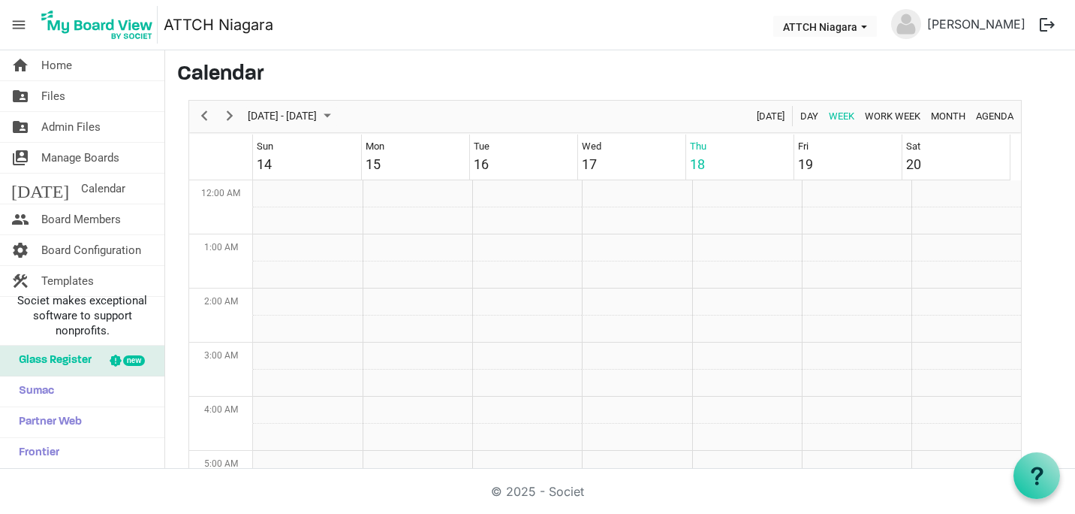
scroll to position [487, 0]
click at [68, 128] on span "Admin Files" at bounding box center [70, 127] width 59 height 30
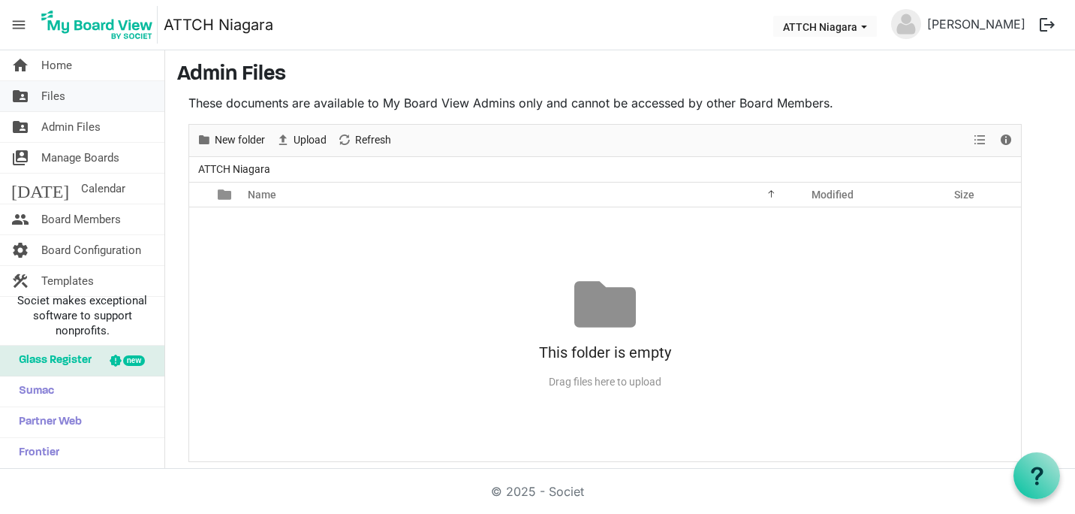
click at [71, 90] on link "folder_shared Files" at bounding box center [82, 96] width 164 height 30
